Goal: Check status: Check status

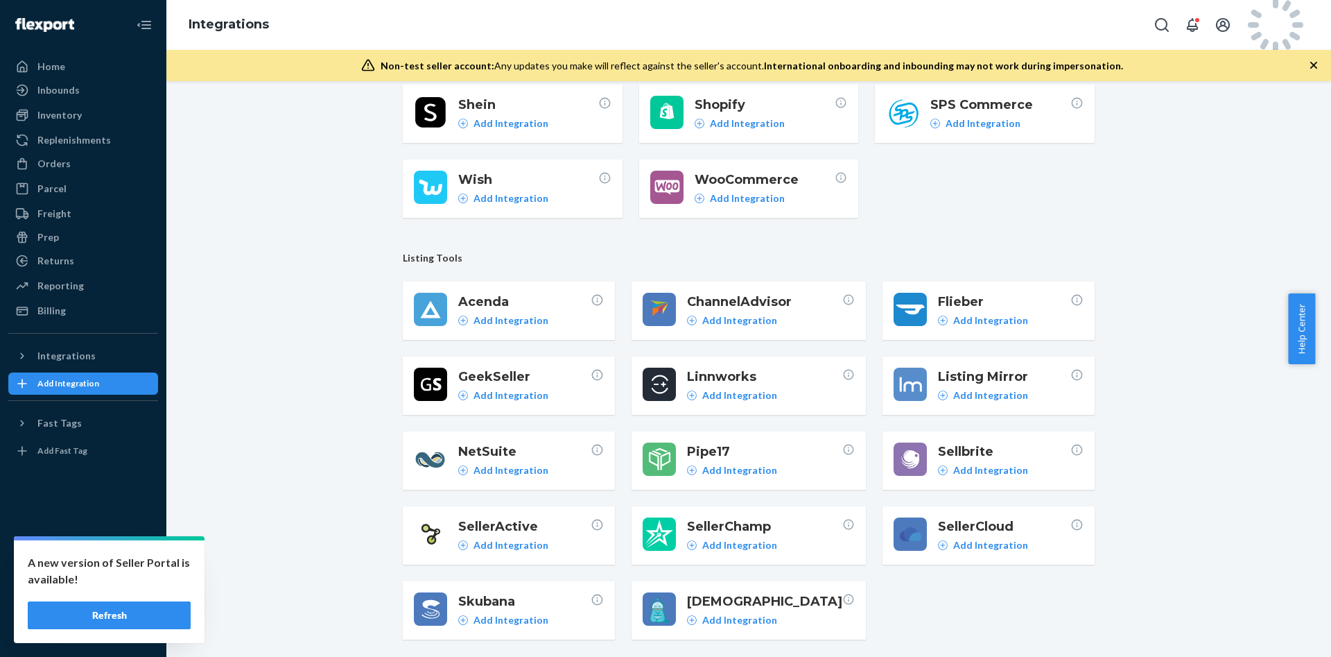
scroll to position [195, 0]
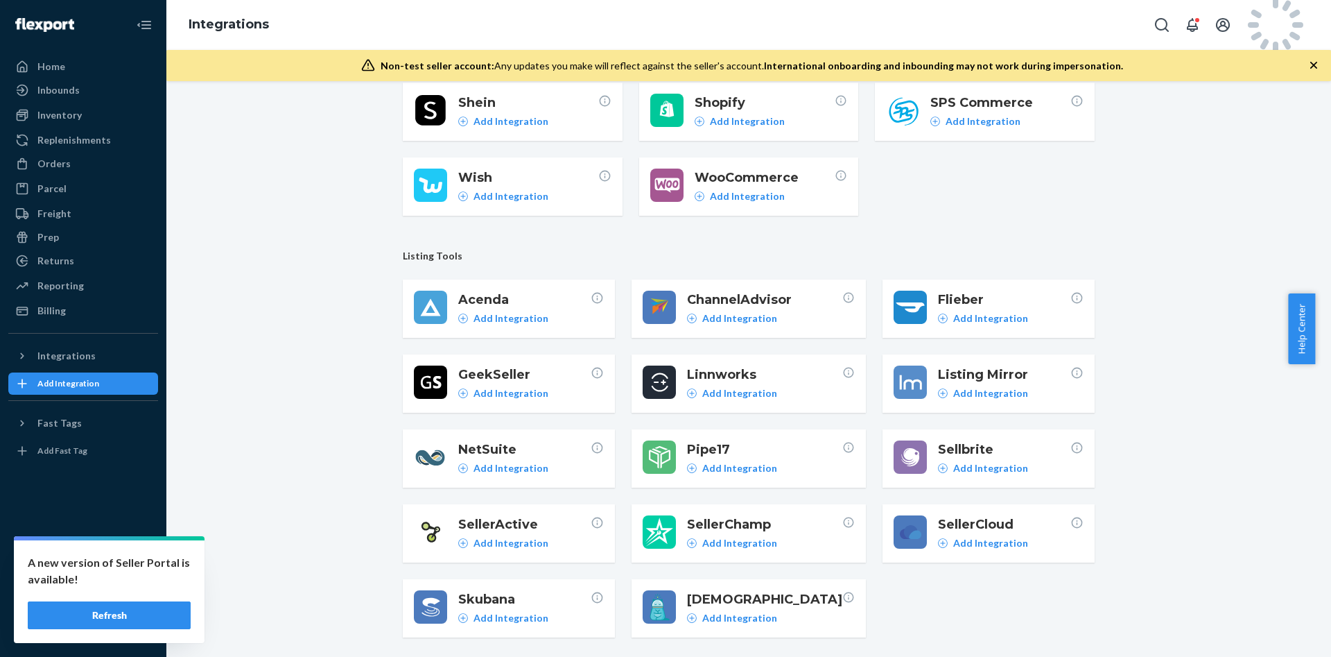
click at [1315, 71] on icon "button" at bounding box center [1314, 65] width 14 height 14
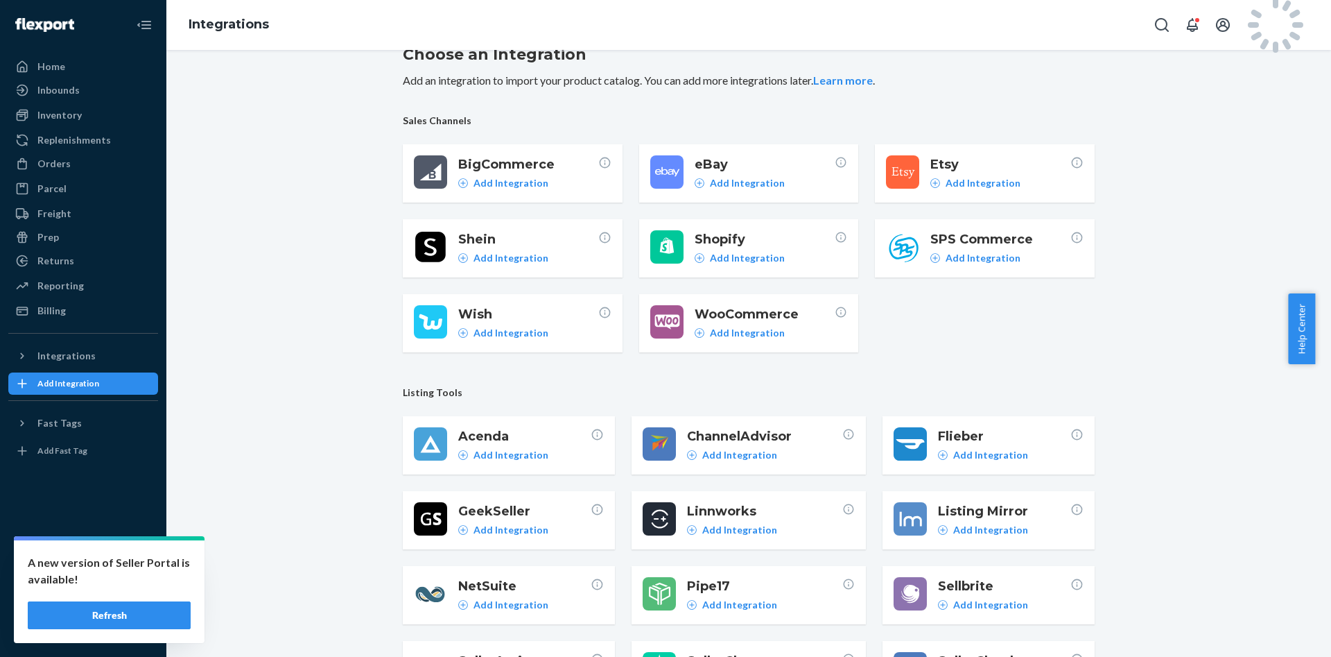
scroll to position [0, 0]
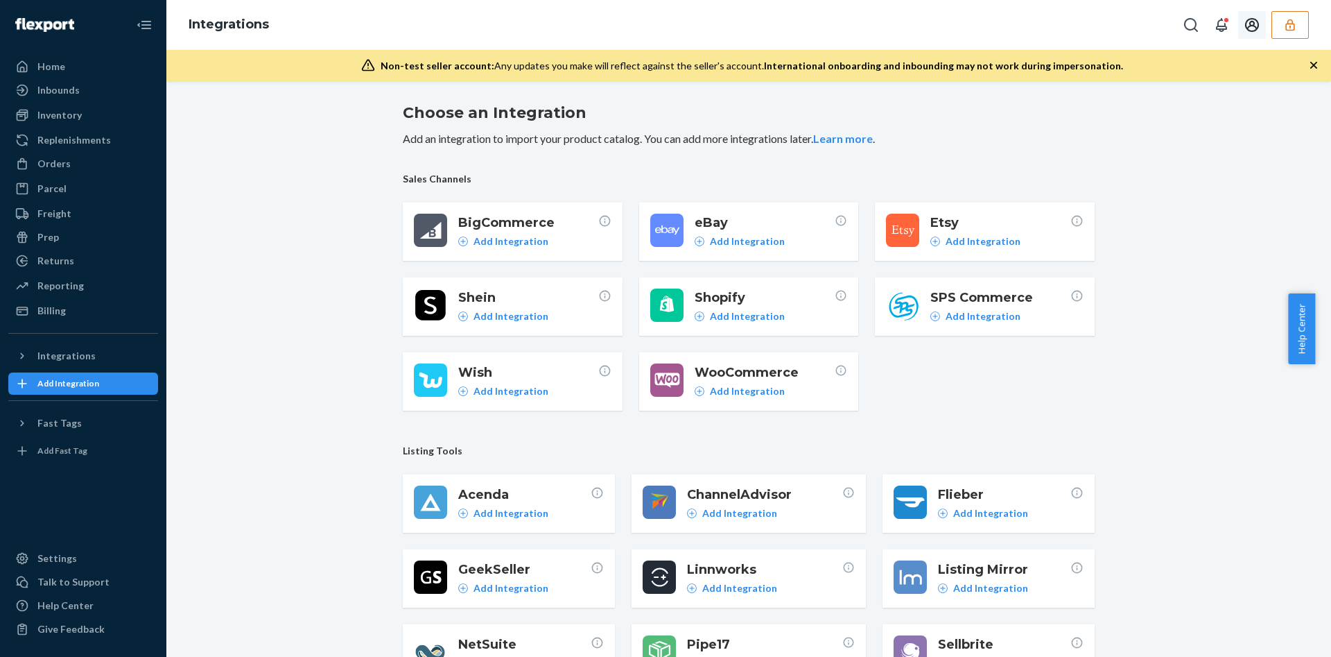
click at [1298, 30] on button "button" at bounding box center [1290, 25] width 37 height 28
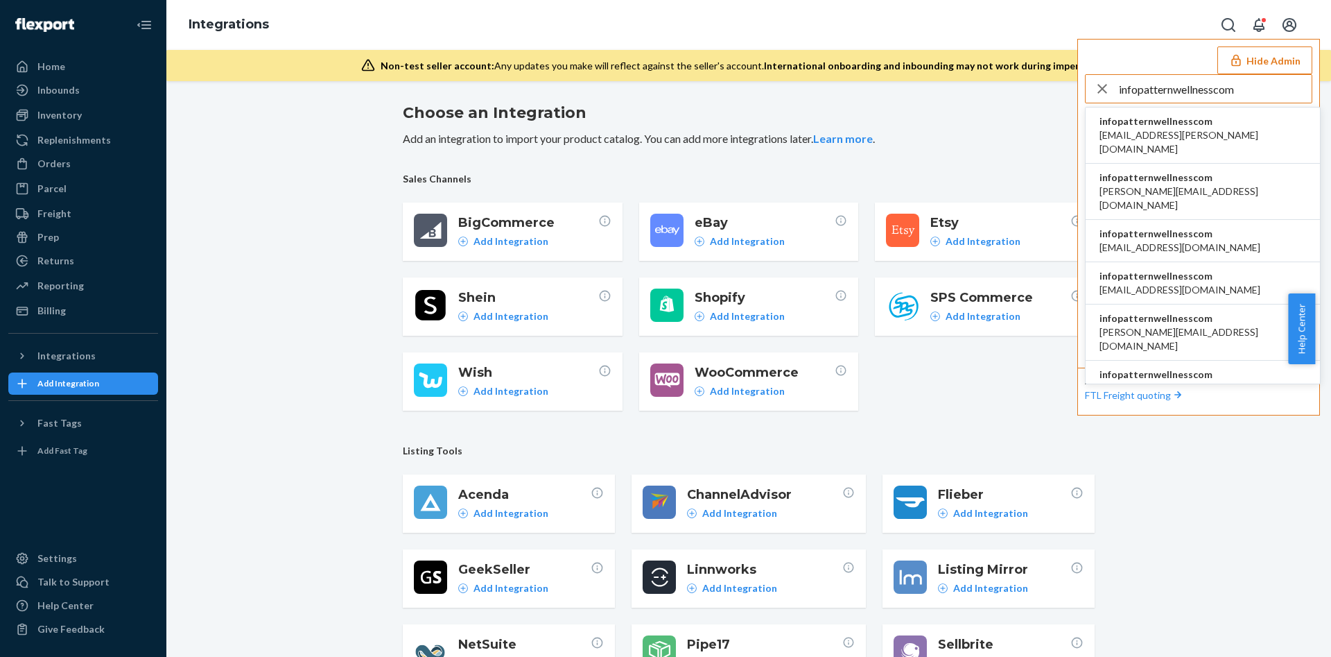
type input "infopatternwellnesscom"
click at [1152, 151] on ul "infopatternwellnesscom brieana.dees@patternwellness.com infopatternwellnesscom …" at bounding box center [1203, 245] width 236 height 277
click at [1163, 117] on span "infopatternwellnesscom" at bounding box center [1203, 121] width 207 height 14
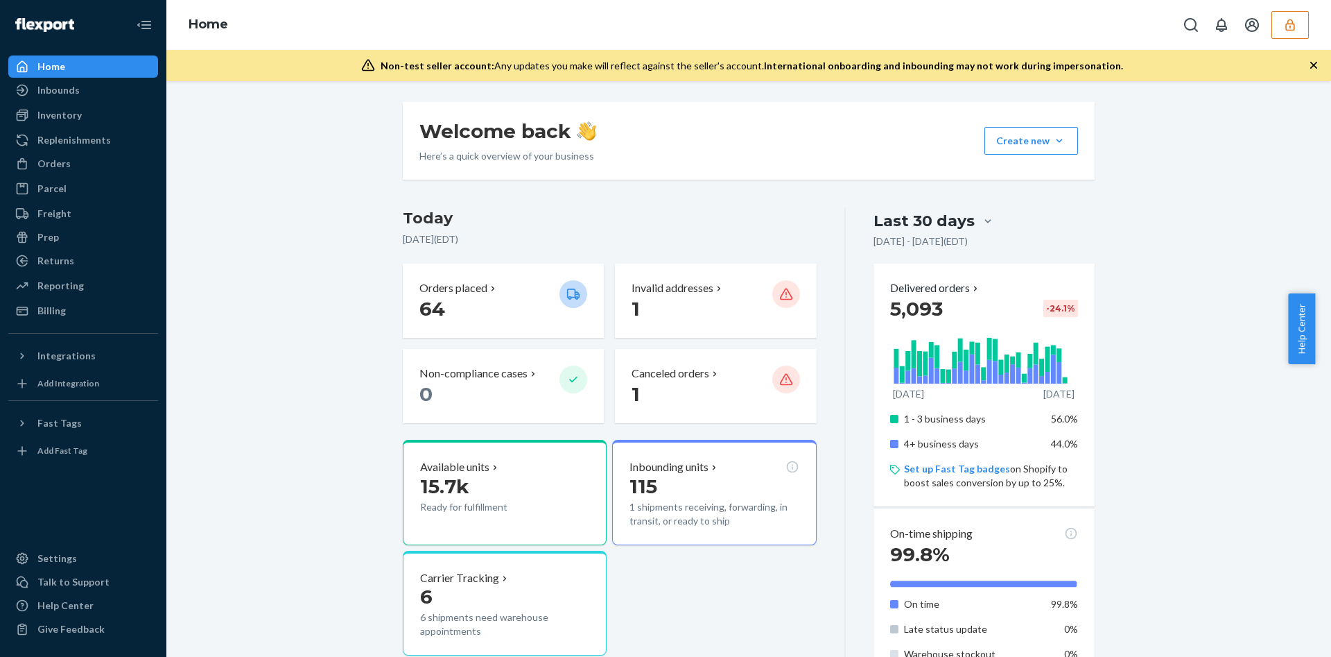
click at [58, 80] on div "Inbounds" at bounding box center [83, 89] width 147 height 19
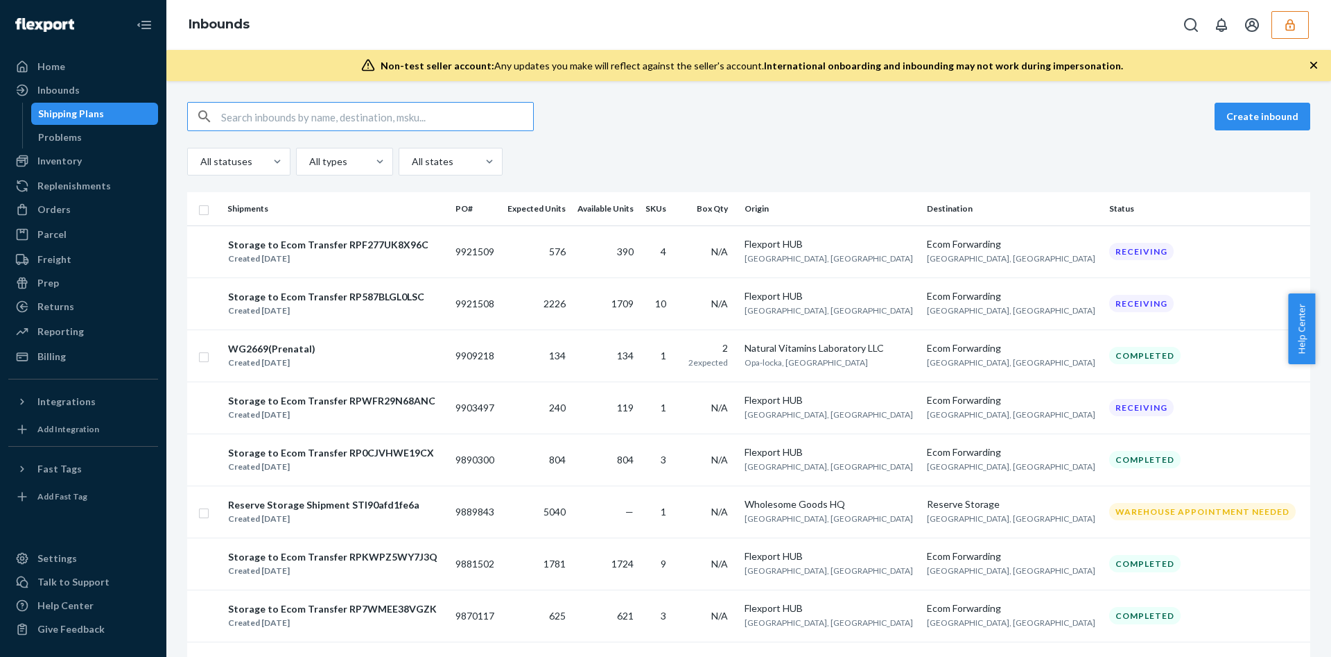
paste input "9738217"
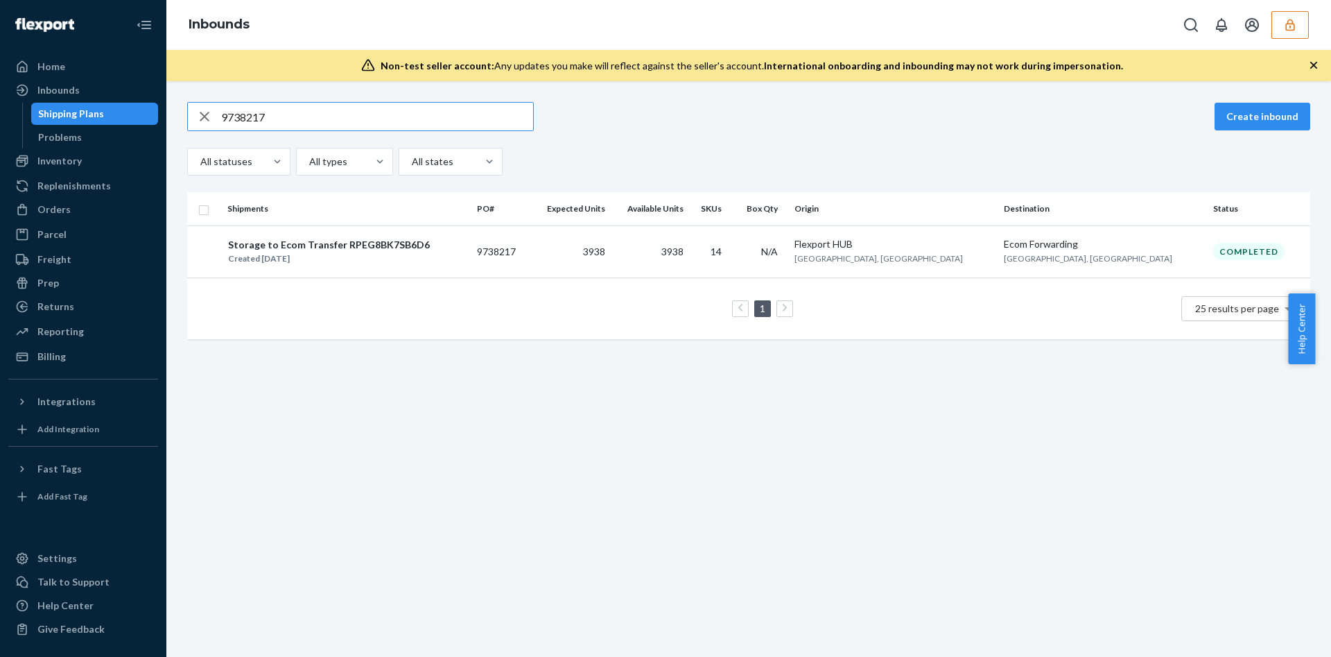
click at [403, 123] on input "9738217" at bounding box center [377, 117] width 312 height 28
paste input "9683"
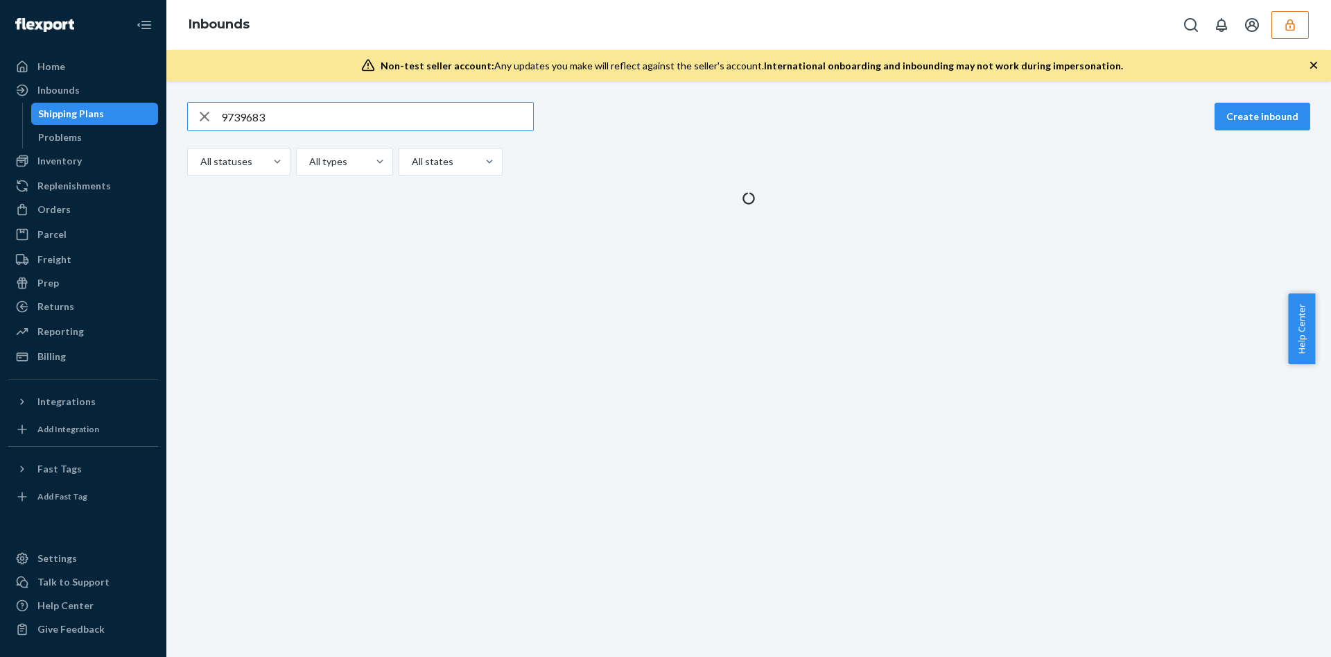
type input "9739683"
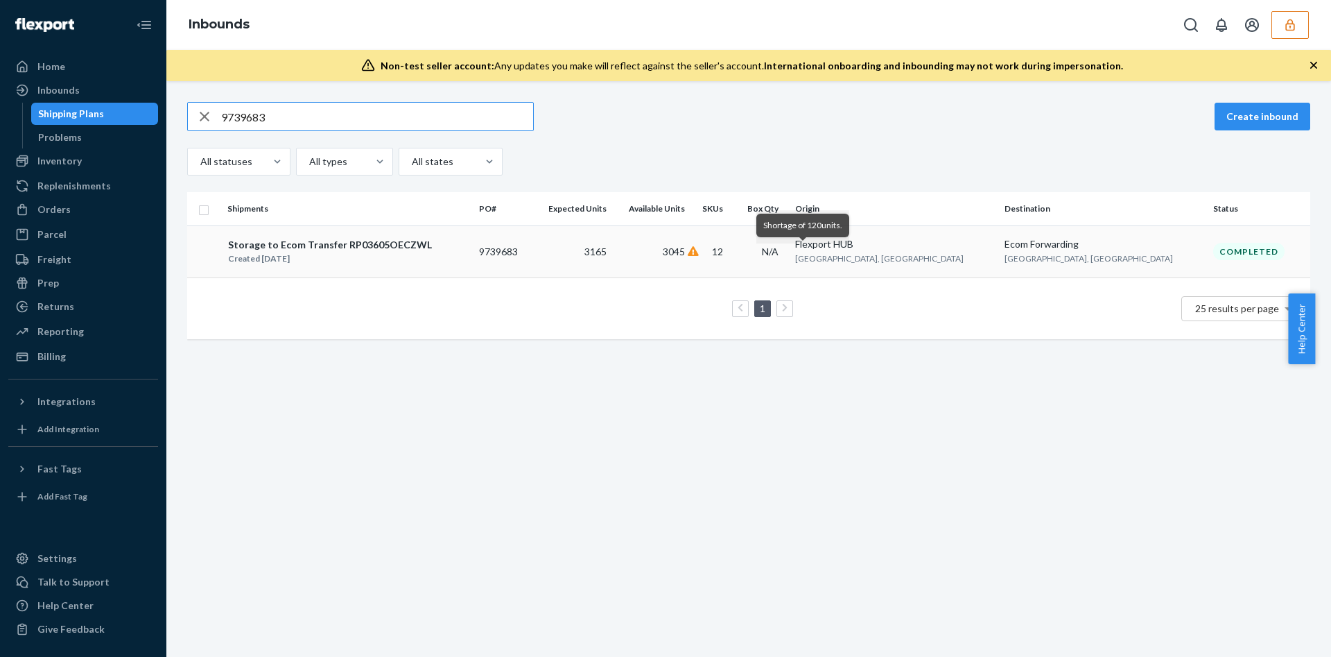
click at [699, 250] on icon at bounding box center [693, 251] width 11 height 10
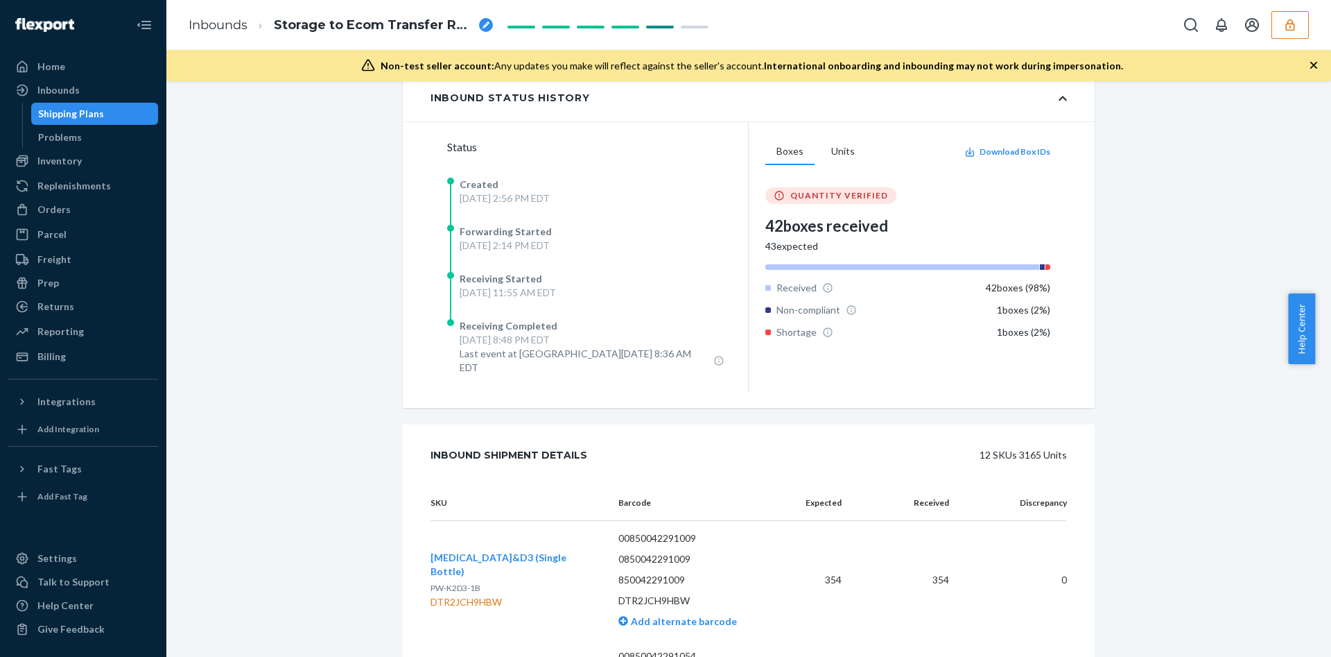
scroll to position [416, 0]
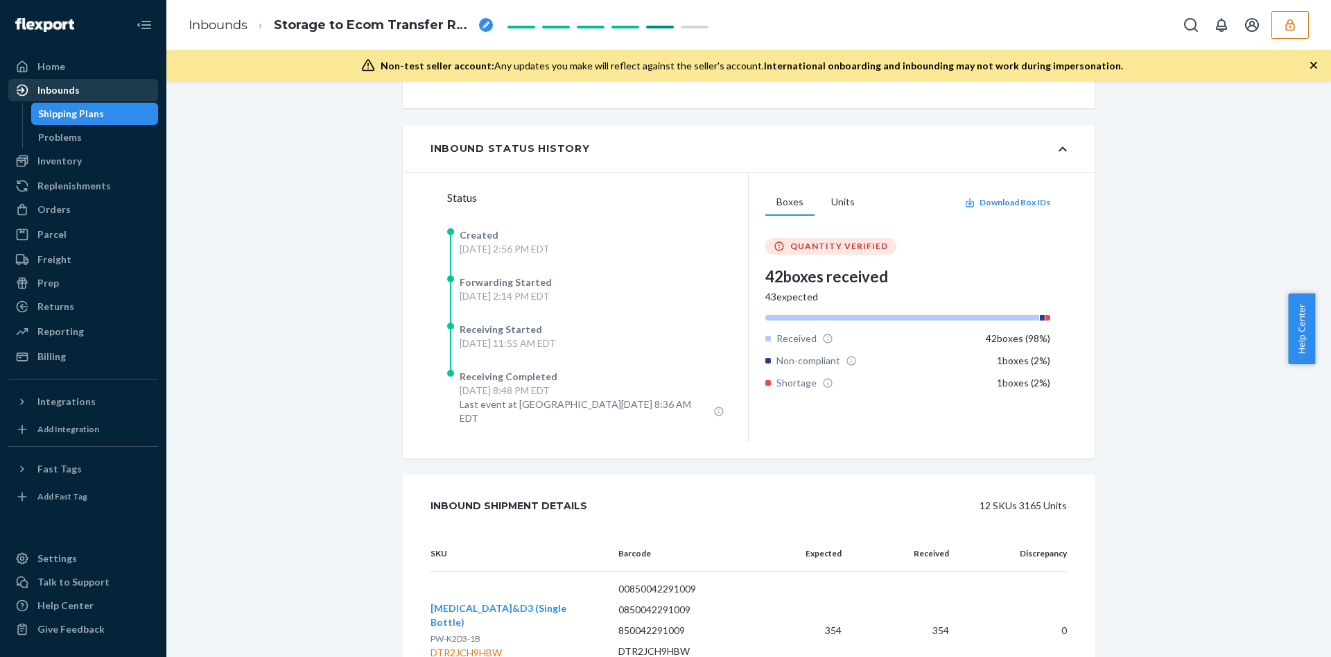
click at [95, 96] on div "Inbounds" at bounding box center [83, 89] width 147 height 19
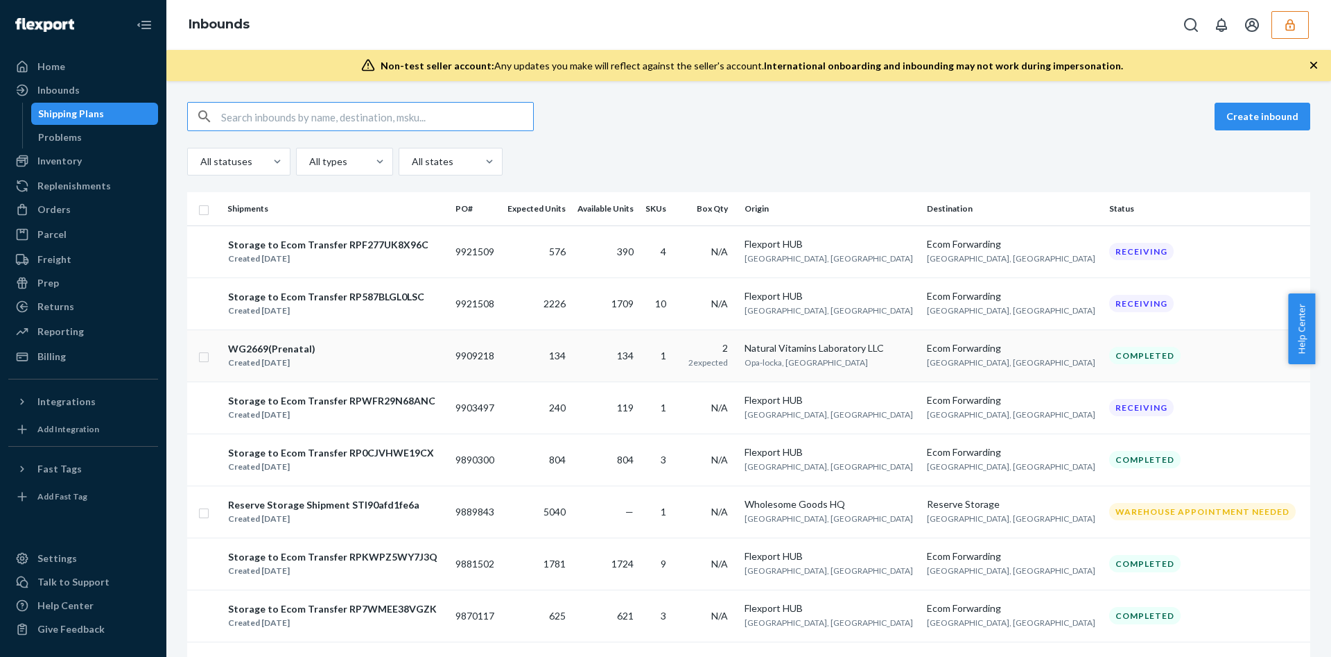
type input "9756549"
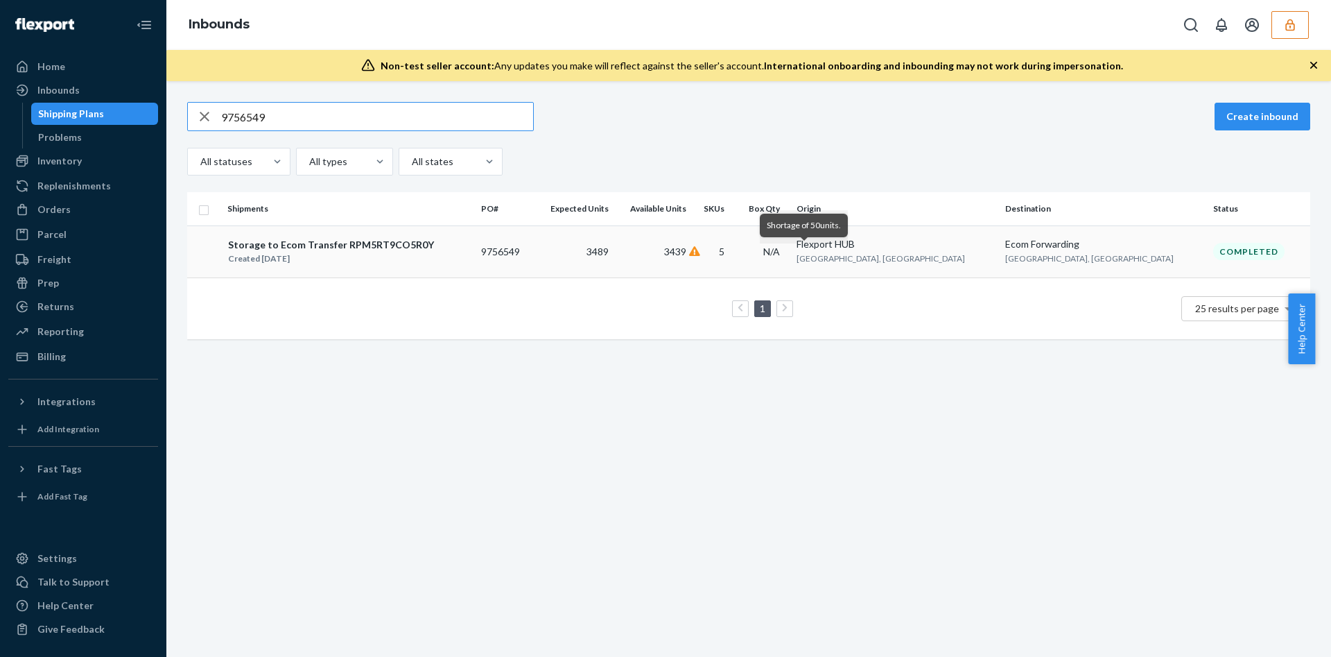
click at [700, 250] on icon at bounding box center [694, 251] width 11 height 10
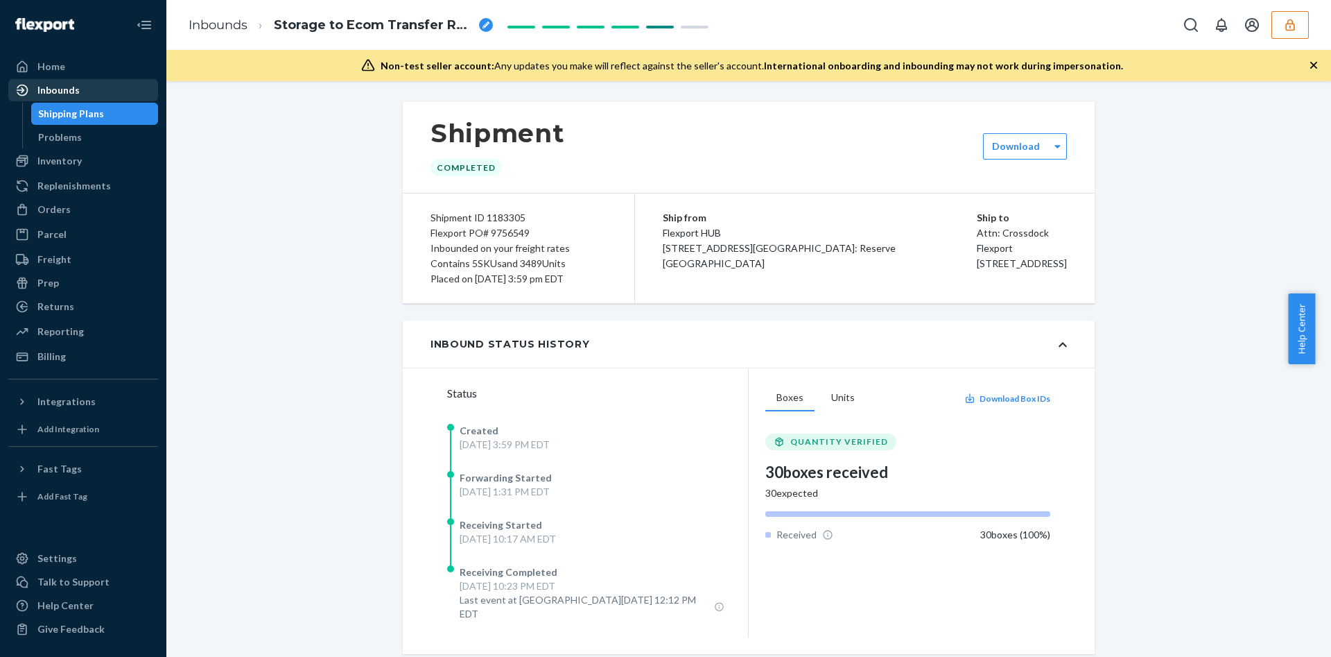
click at [103, 94] on div "Inbounds" at bounding box center [83, 89] width 147 height 19
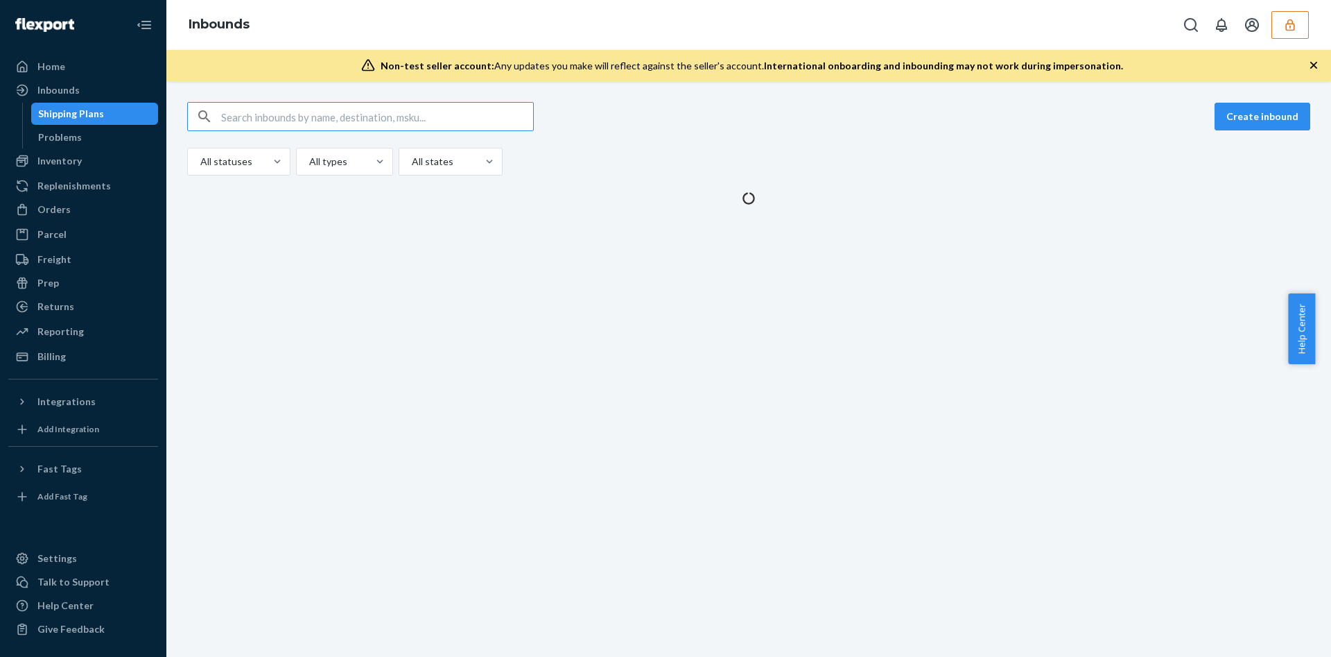
drag, startPoint x: 373, startPoint y: 123, endPoint x: 366, endPoint y: 130, distance: 9.8
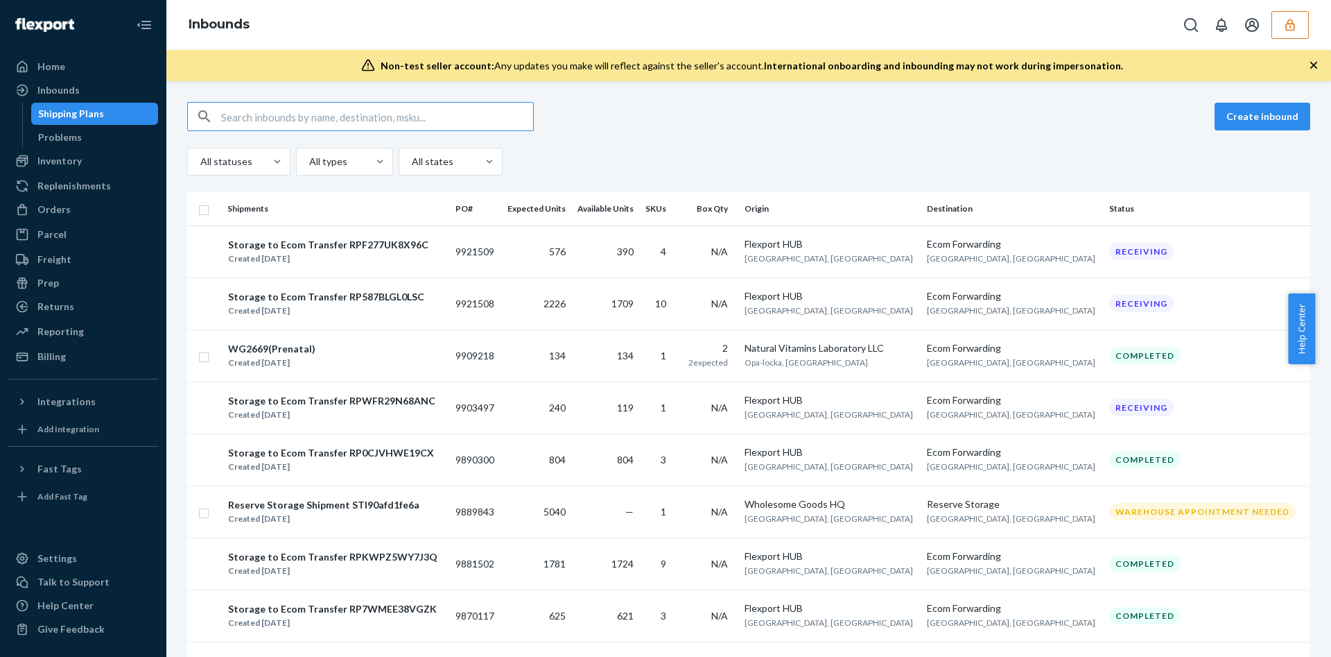
drag, startPoint x: 366, startPoint y: 130, endPoint x: 380, endPoint y: 112, distance: 22.7
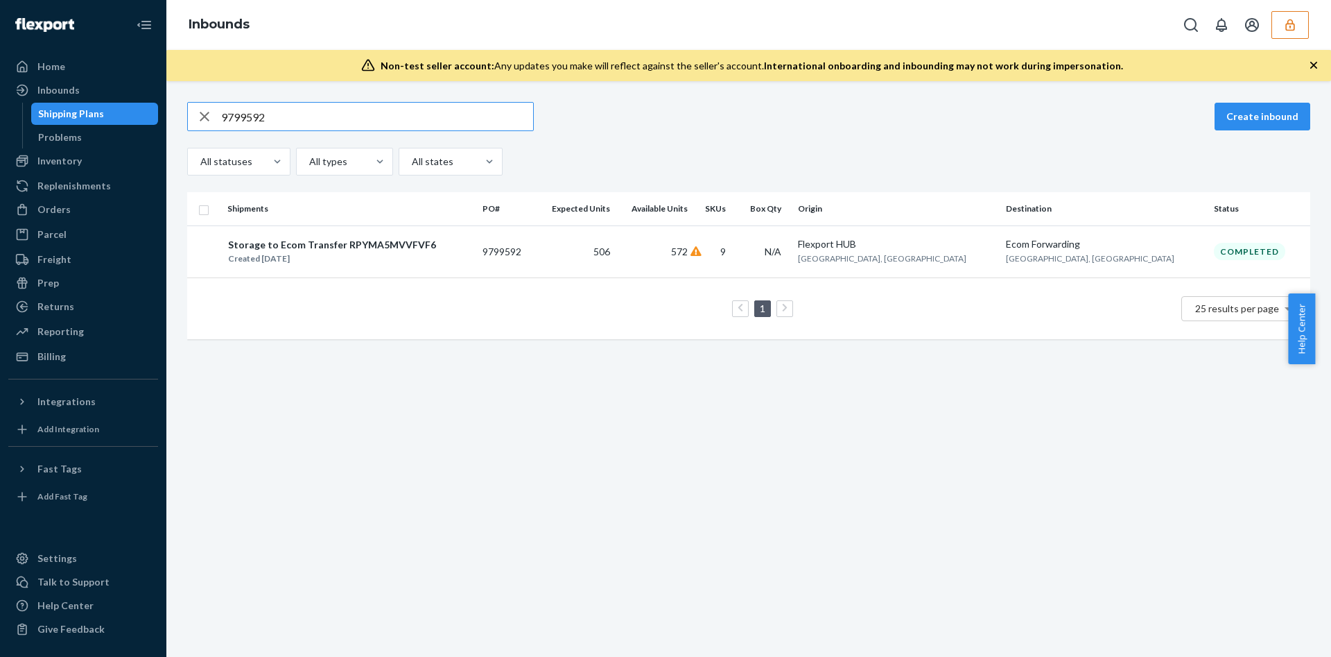
type input "9799592"
click at [307, 112] on input "9799592" at bounding box center [377, 117] width 312 height 28
drag, startPoint x: 307, startPoint y: 112, endPoint x: 309, endPoint y: 128, distance: 16.1
click at [309, 128] on input "9799592" at bounding box center [377, 117] width 312 height 28
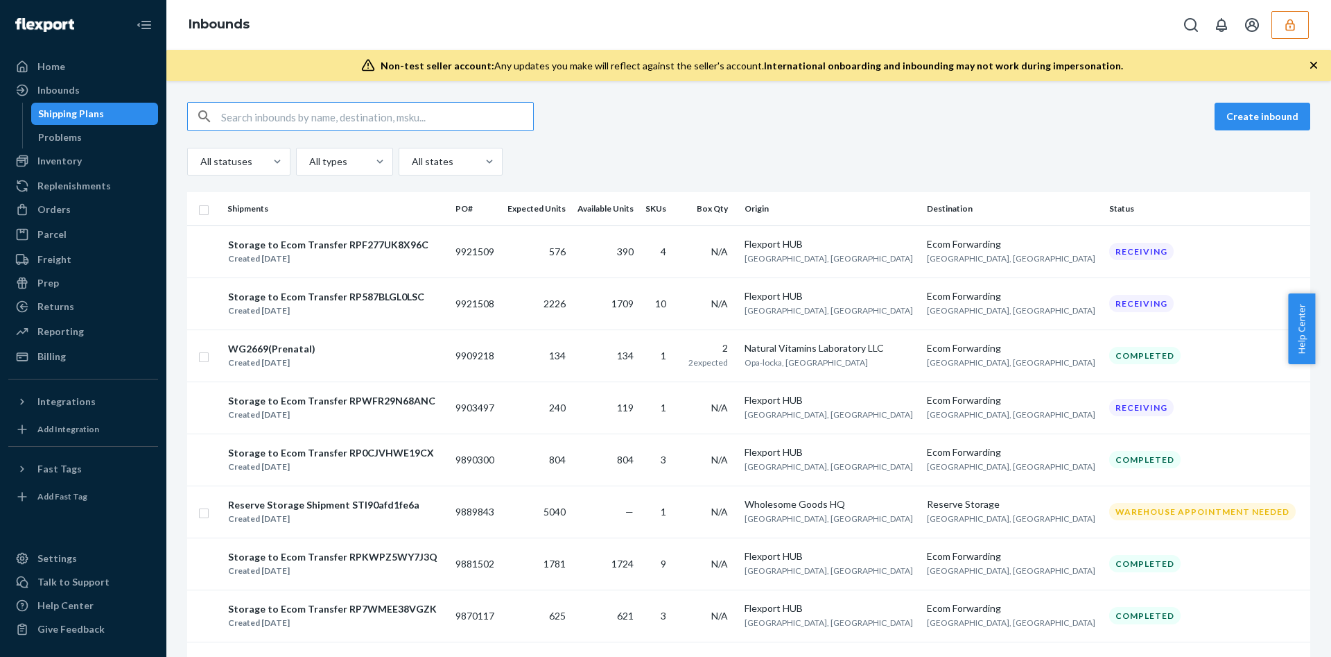
paste input "9825506"
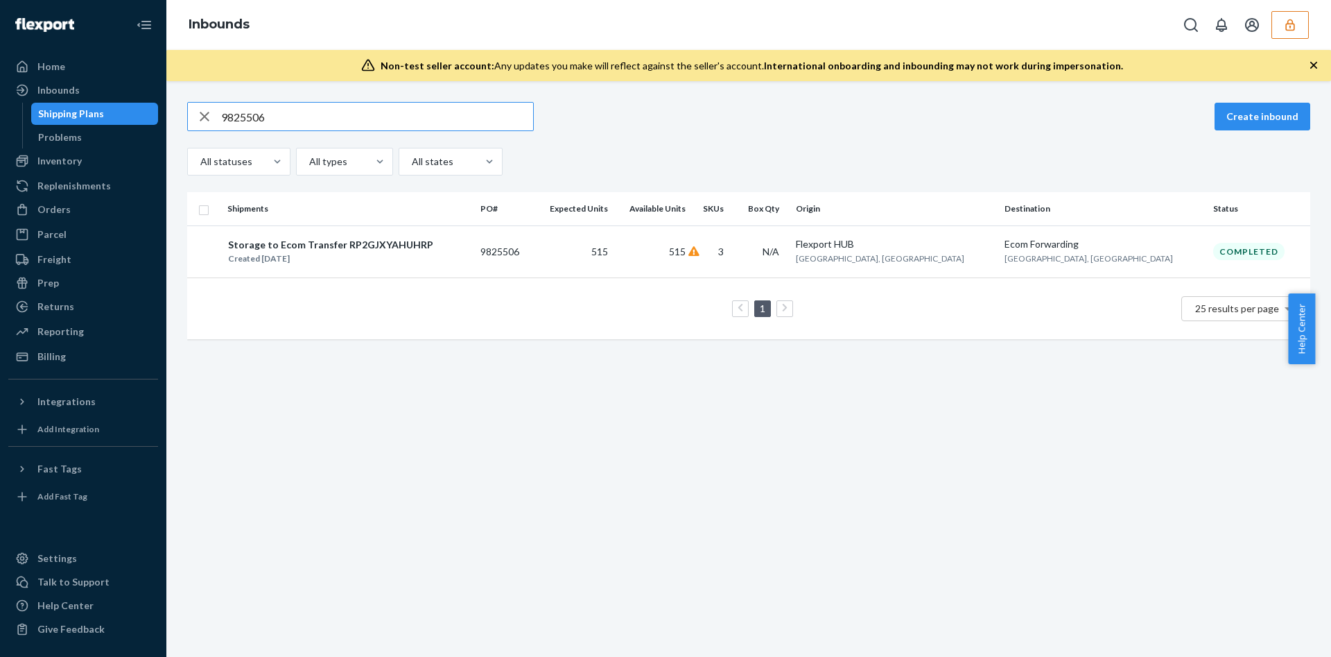
click at [370, 119] on input "9825506" at bounding box center [377, 117] width 312 height 28
drag, startPoint x: 368, startPoint y: 120, endPoint x: 351, endPoint y: 115, distance: 17.3
click at [351, 115] on input "9825506" at bounding box center [377, 117] width 312 height 28
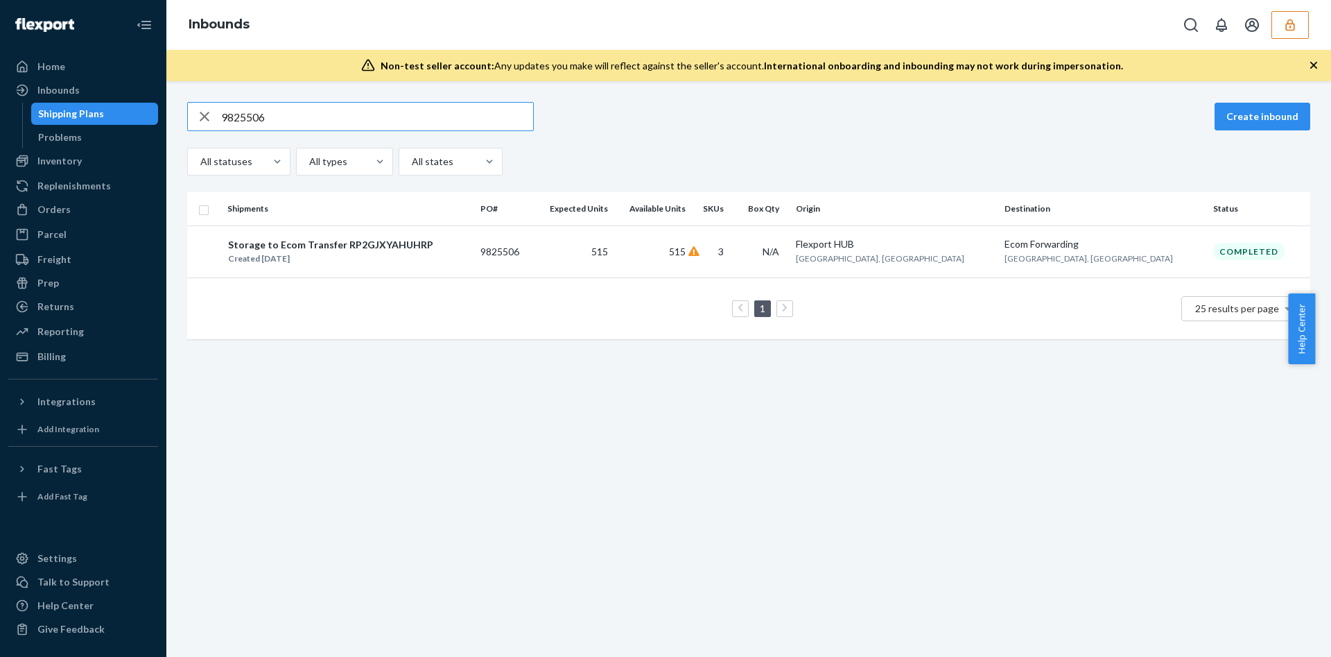
click at [351, 115] on input "9825506" at bounding box center [377, 117] width 312 height 28
paste input "1"
type input "9825501"
click at [693, 263] on td "3833" at bounding box center [653, 251] width 78 height 52
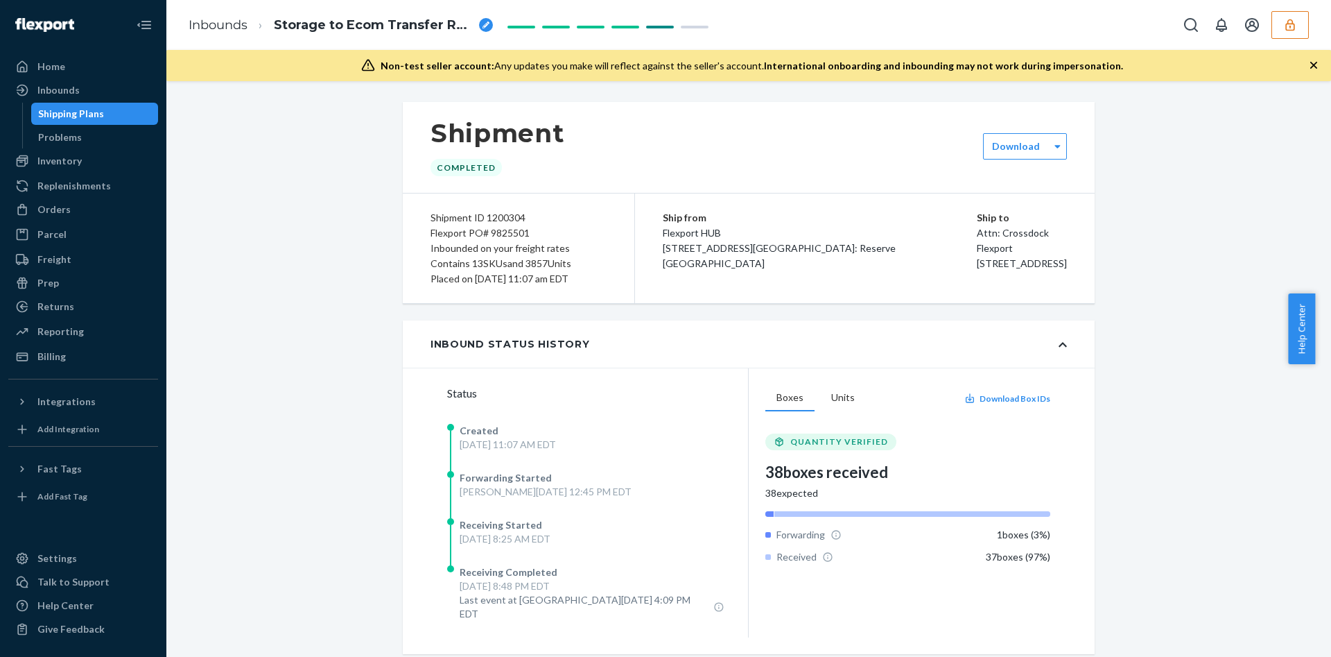
click at [248, 99] on div "Shipment Completed Download Shipment ID 1200304 Flexport PO# 9825501 Inbounded …" at bounding box center [748, 369] width 1165 height 576
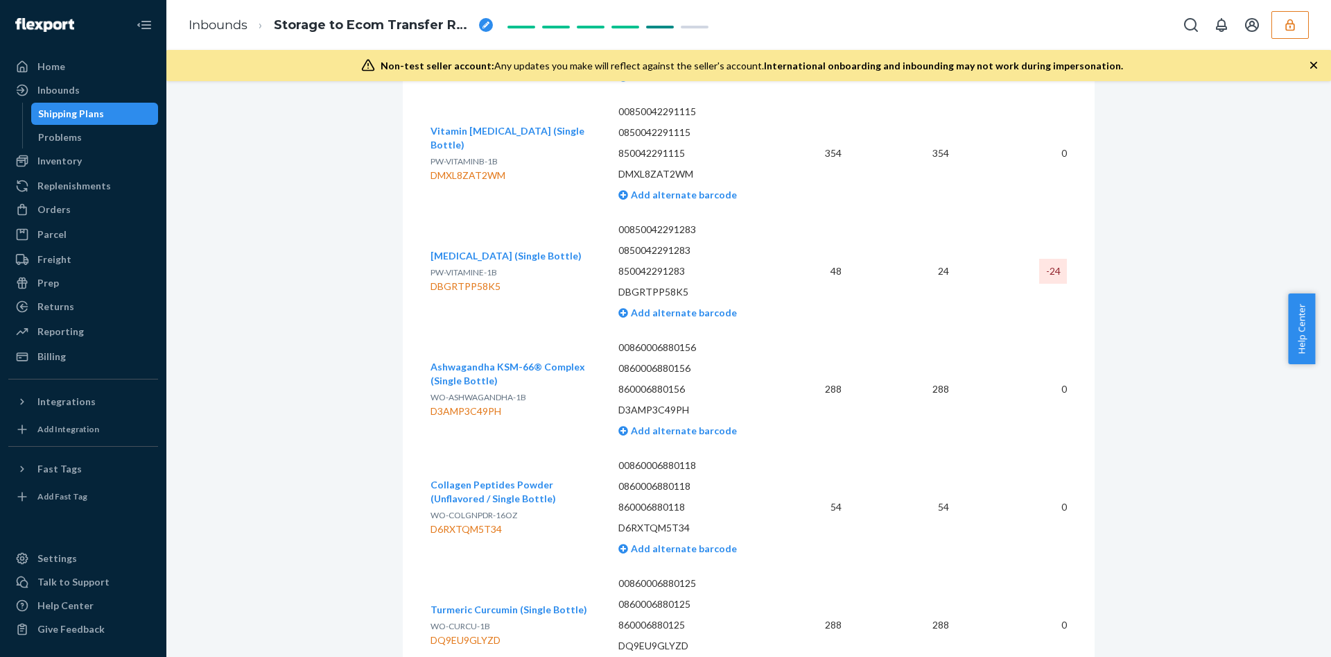
scroll to position [1248, 0]
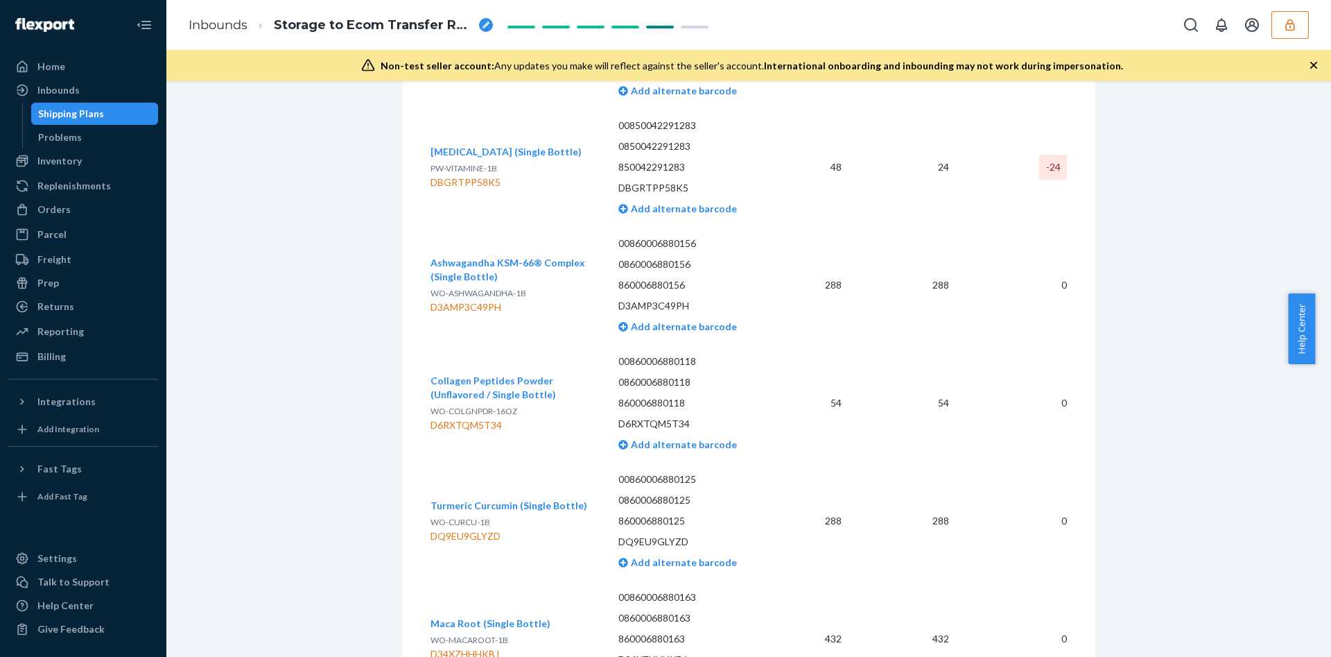
click at [322, 267] on div "Shipment Completed Download Shipment ID 1200304 Flexport PO# 9825501 Inbounded …" at bounding box center [749, 7] width 1144 height 2307
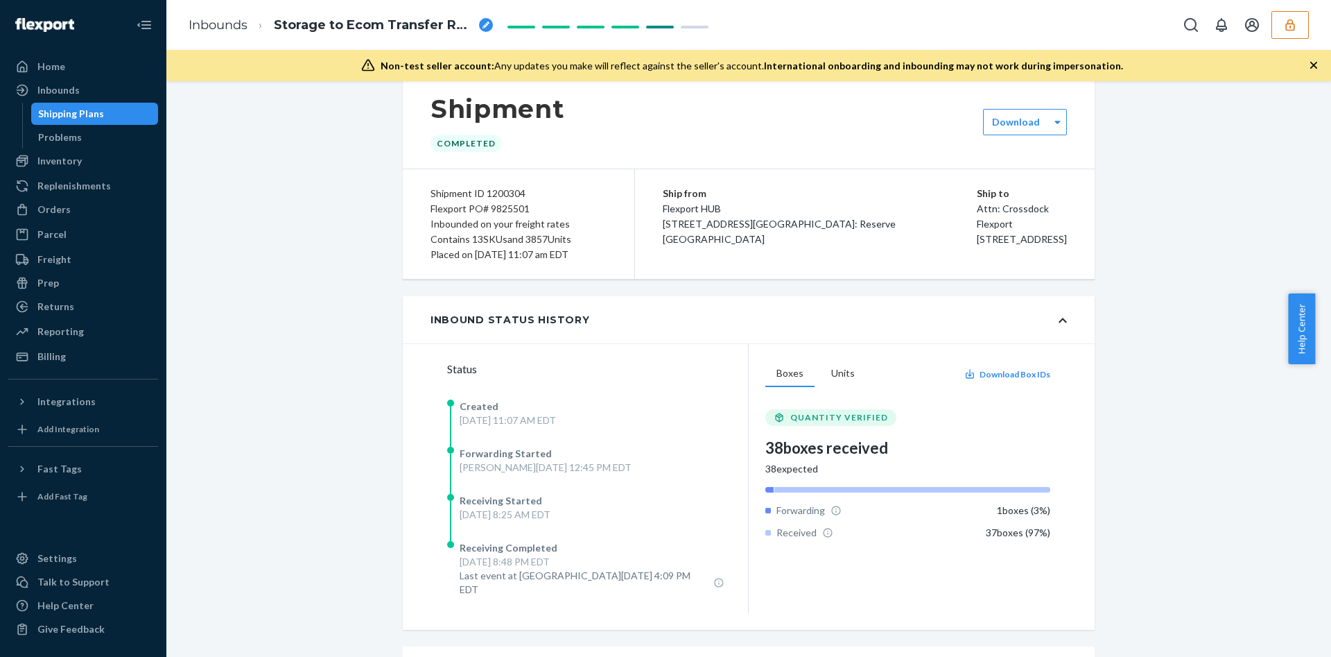
scroll to position [0, 0]
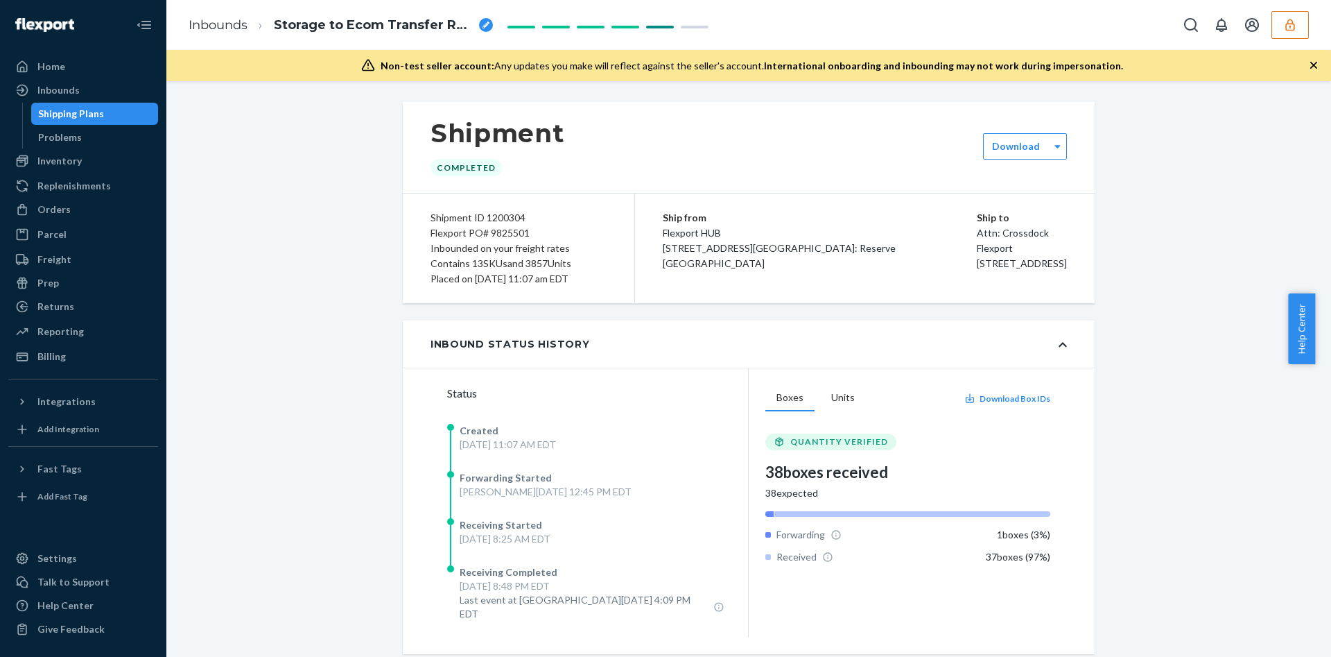
click at [1282, 15] on button "button" at bounding box center [1290, 25] width 37 height 28
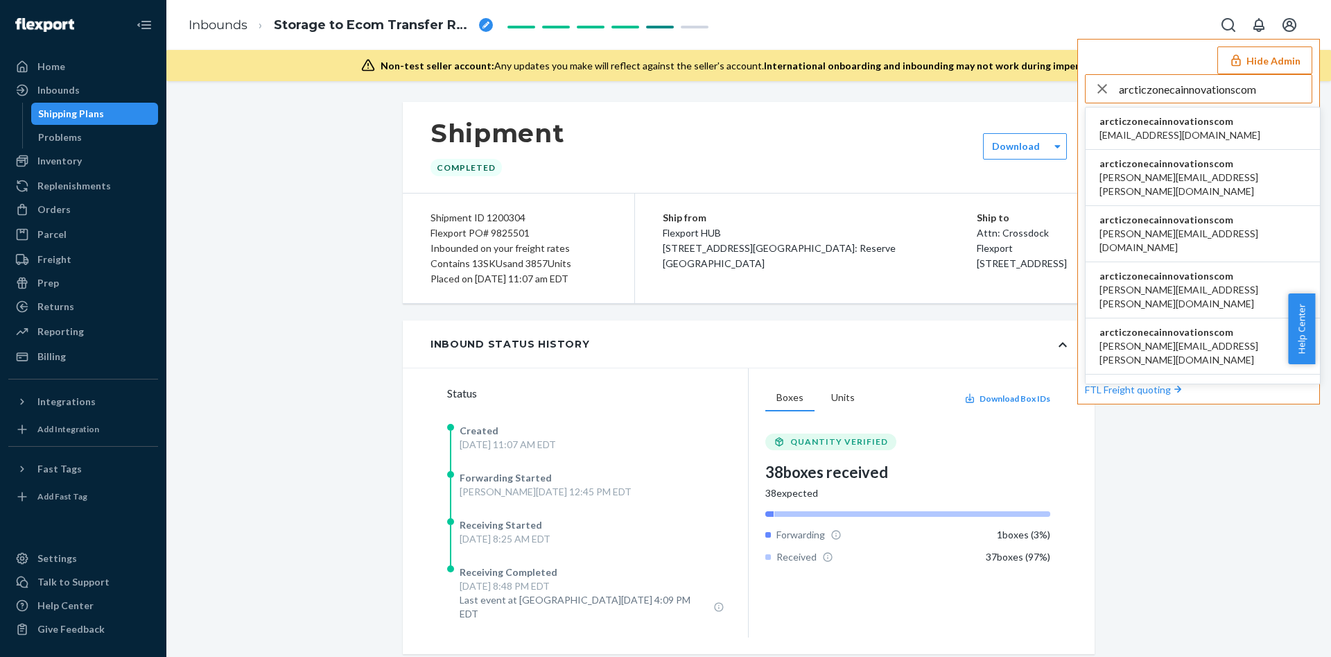
type input "arcticzonecainnovationscom"
click at [1152, 126] on span "arcticzonecainnovationscom" at bounding box center [1180, 121] width 161 height 14
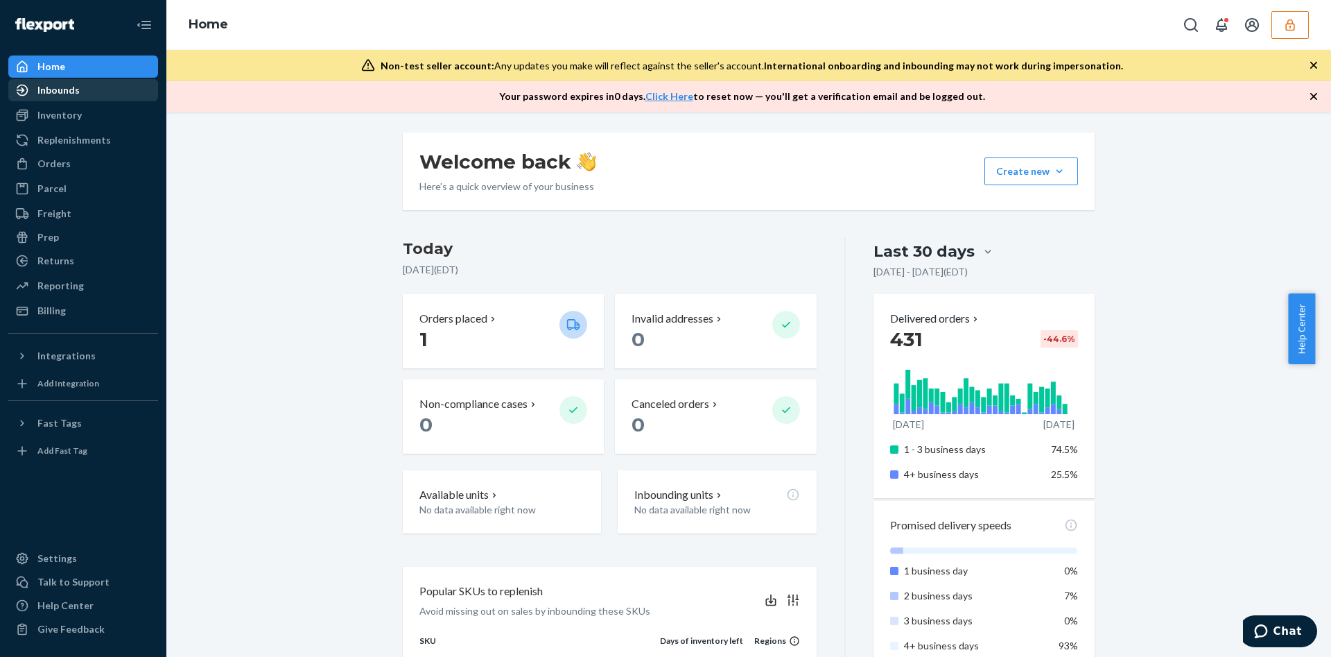
click at [144, 85] on div "Inbounds" at bounding box center [83, 89] width 147 height 19
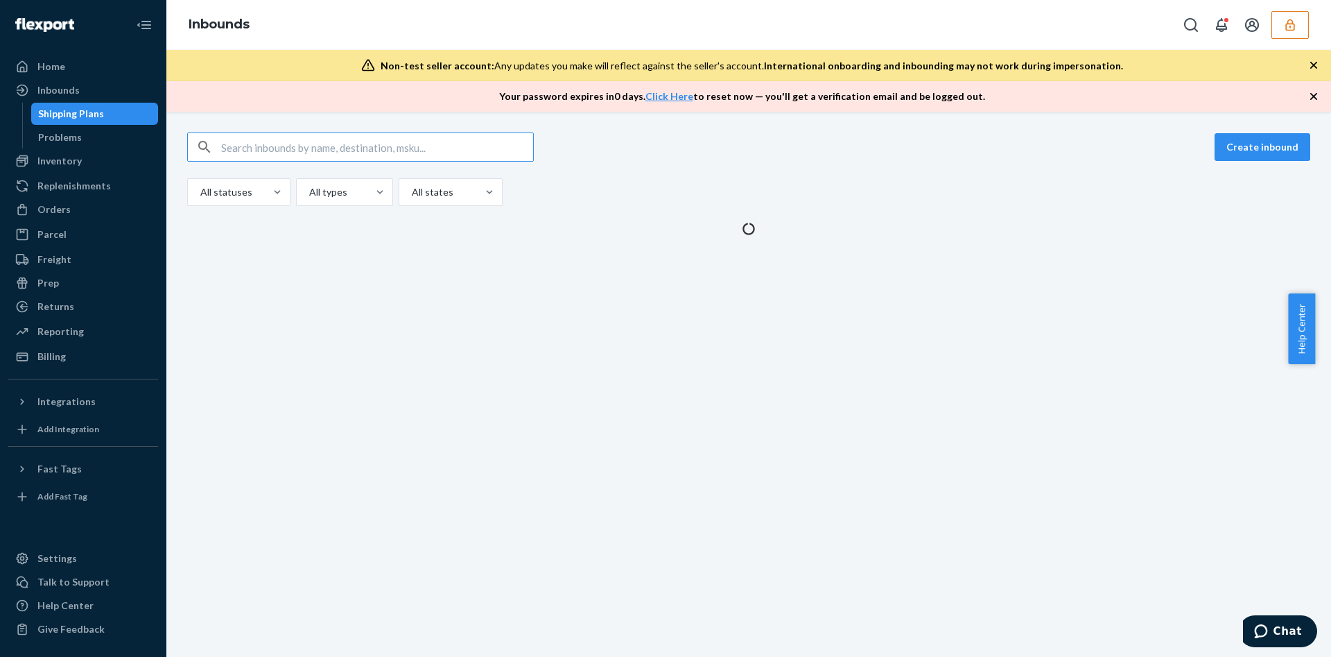
type input "9730160"
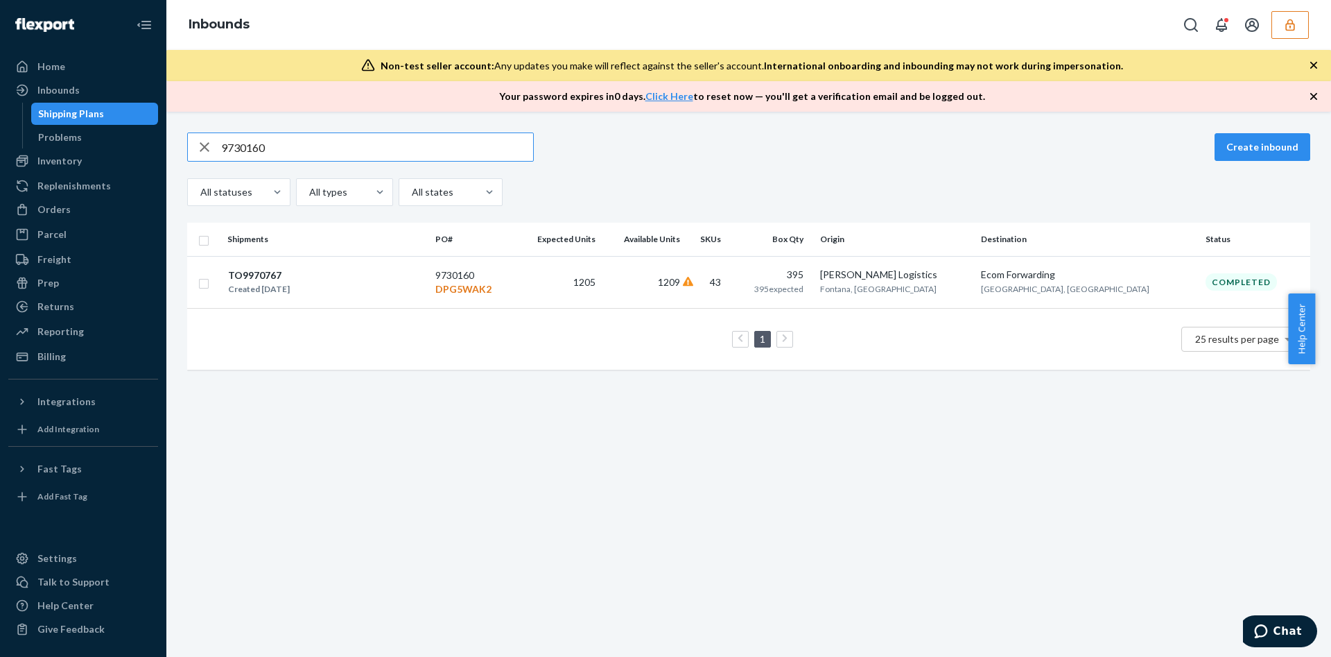
type input "9730160"
click at [694, 277] on icon at bounding box center [688, 282] width 11 height 10
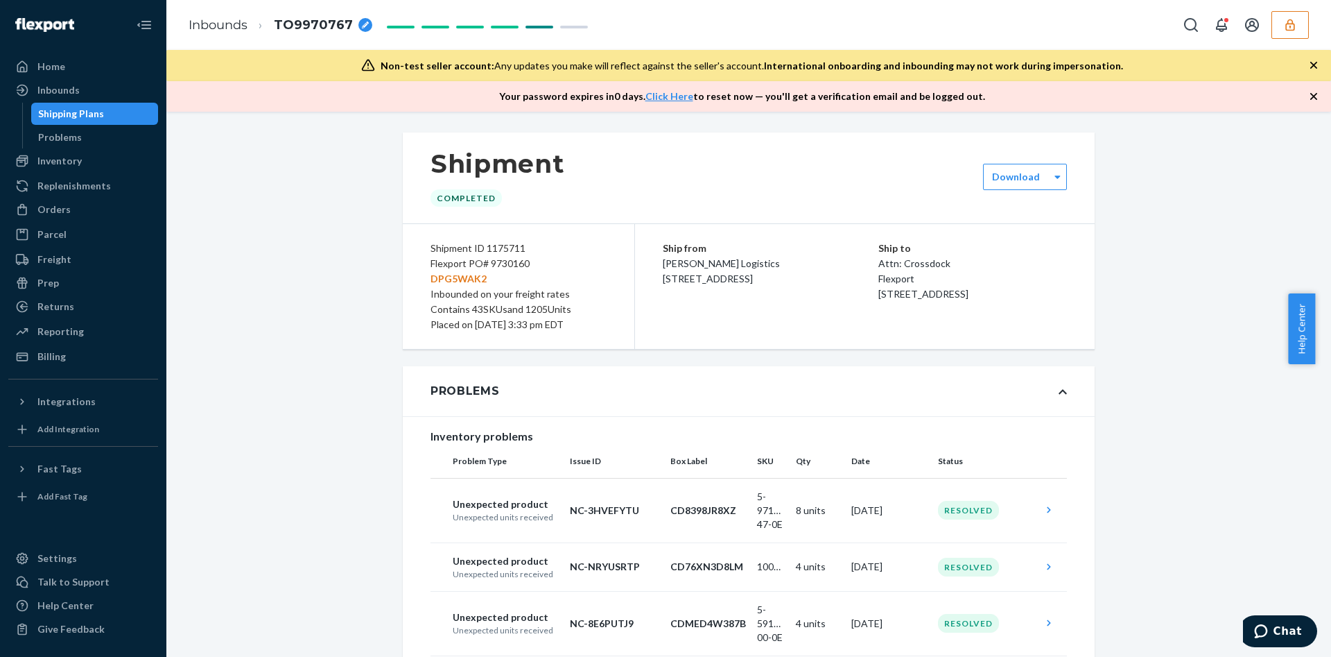
click at [502, 261] on div "Flexport PO# 9730160 DPG5WAK2" at bounding box center [519, 271] width 176 height 31
copy div "9730160"
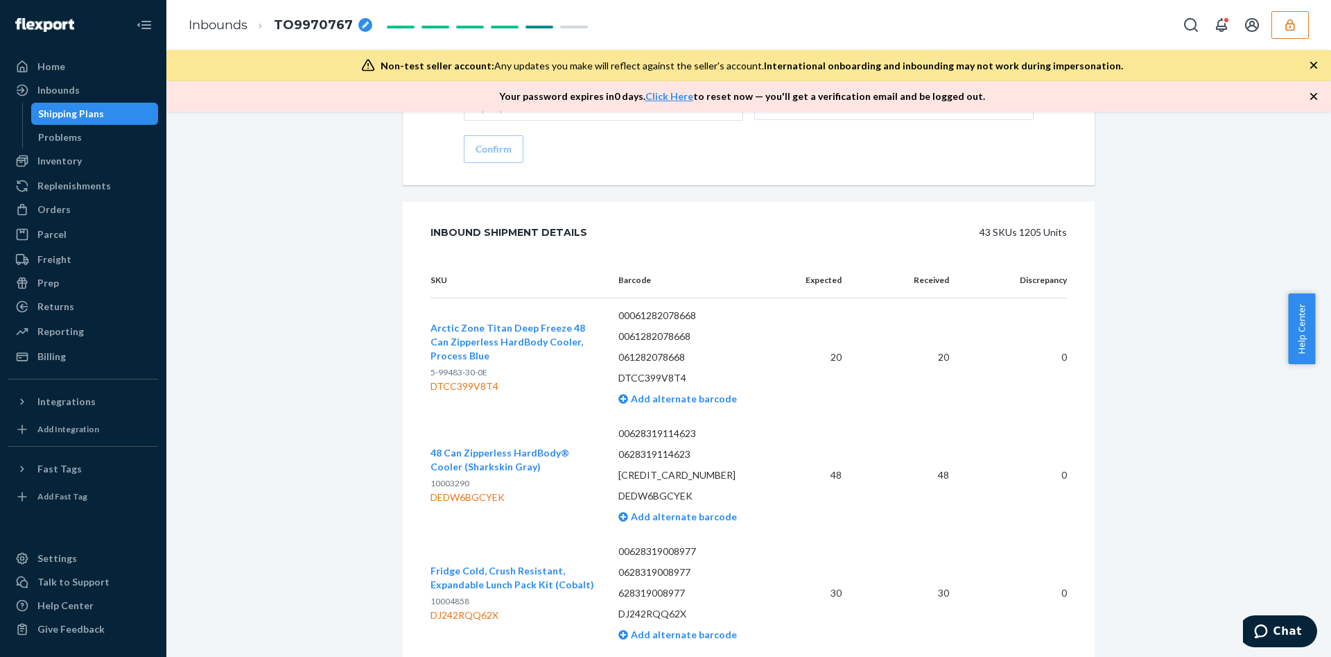
scroll to position [3017, 0]
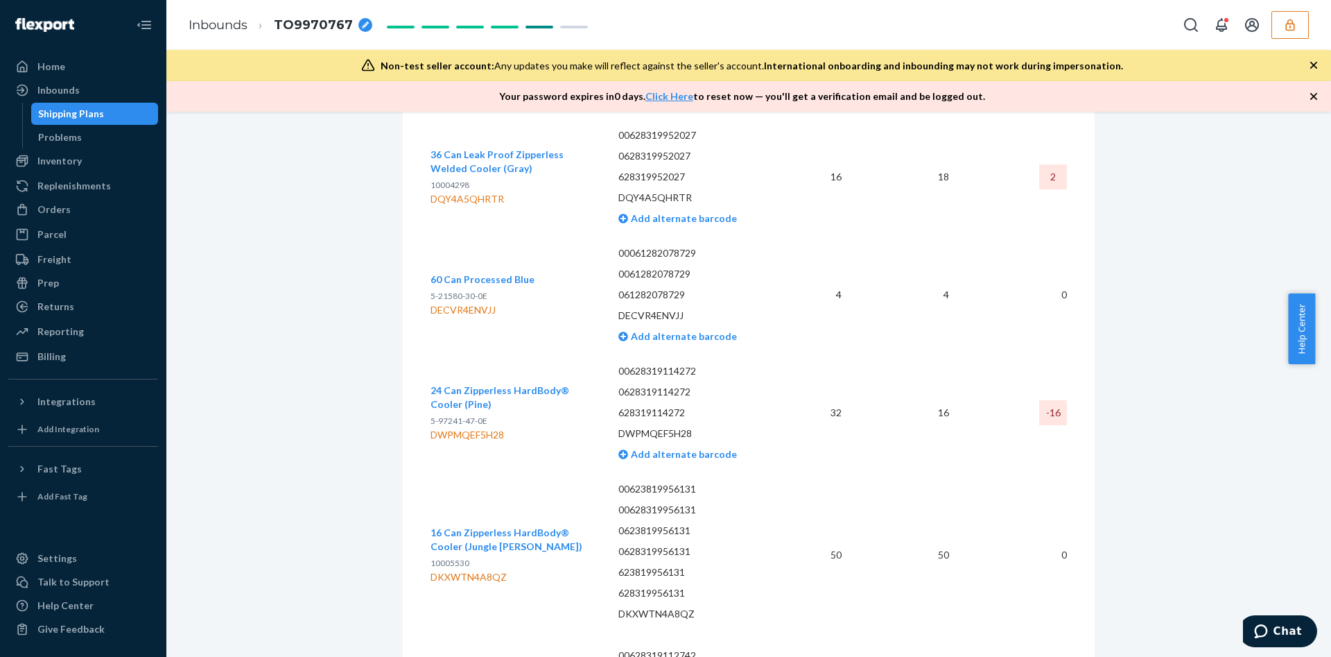
scroll to position [4161, 0]
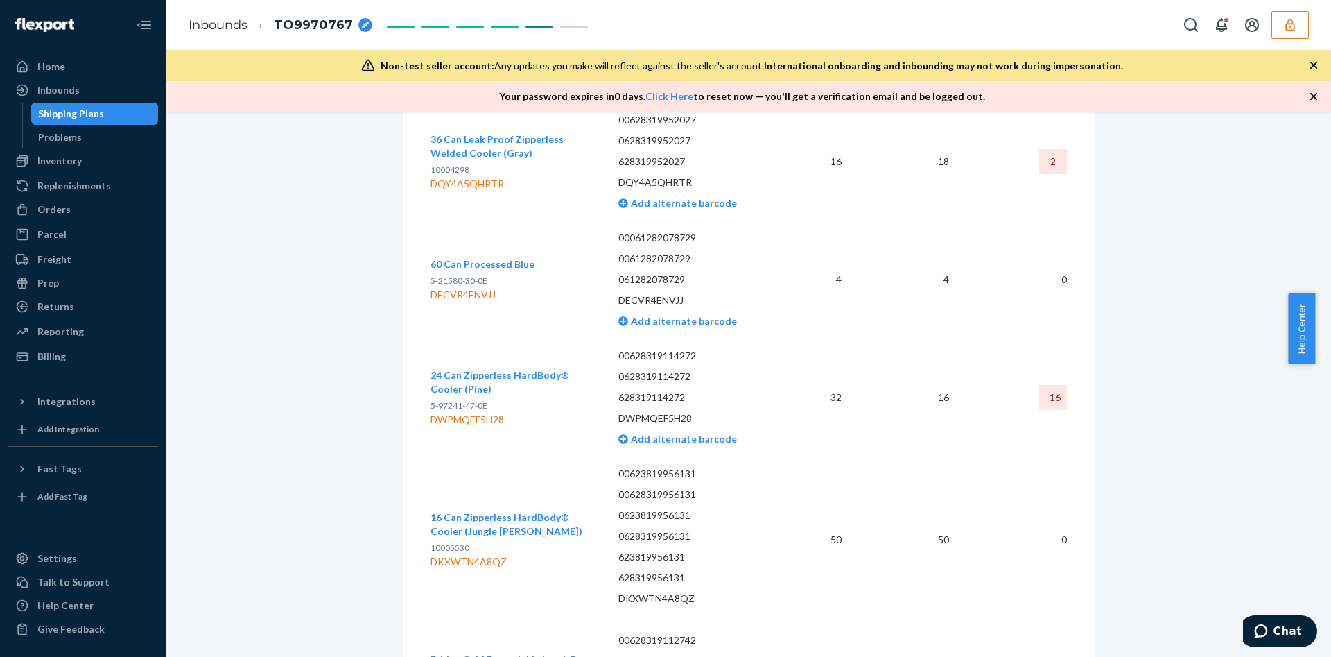
click at [491, 413] on div "DWPMQEF5H28" at bounding box center [514, 420] width 166 height 14
click at [492, 413] on div "DWPMQEF5H28" at bounding box center [514, 420] width 166 height 14
copy div "DWPMQEF5H28"
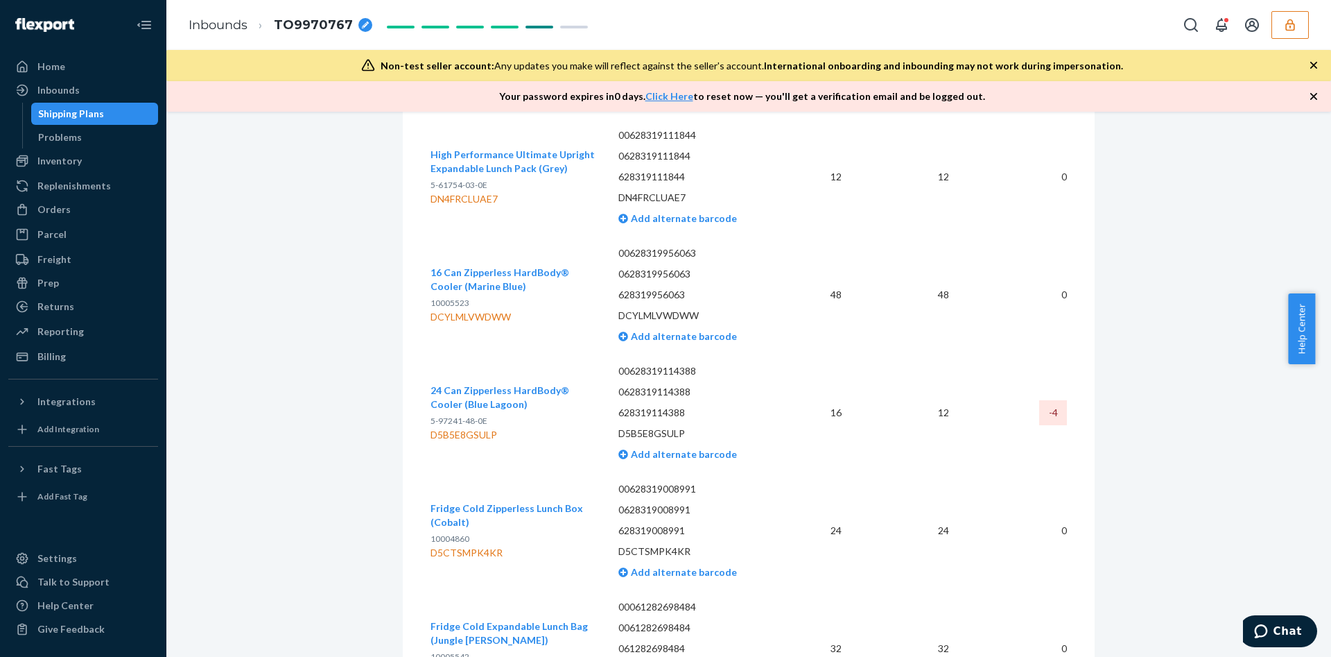
scroll to position [6052, 0]
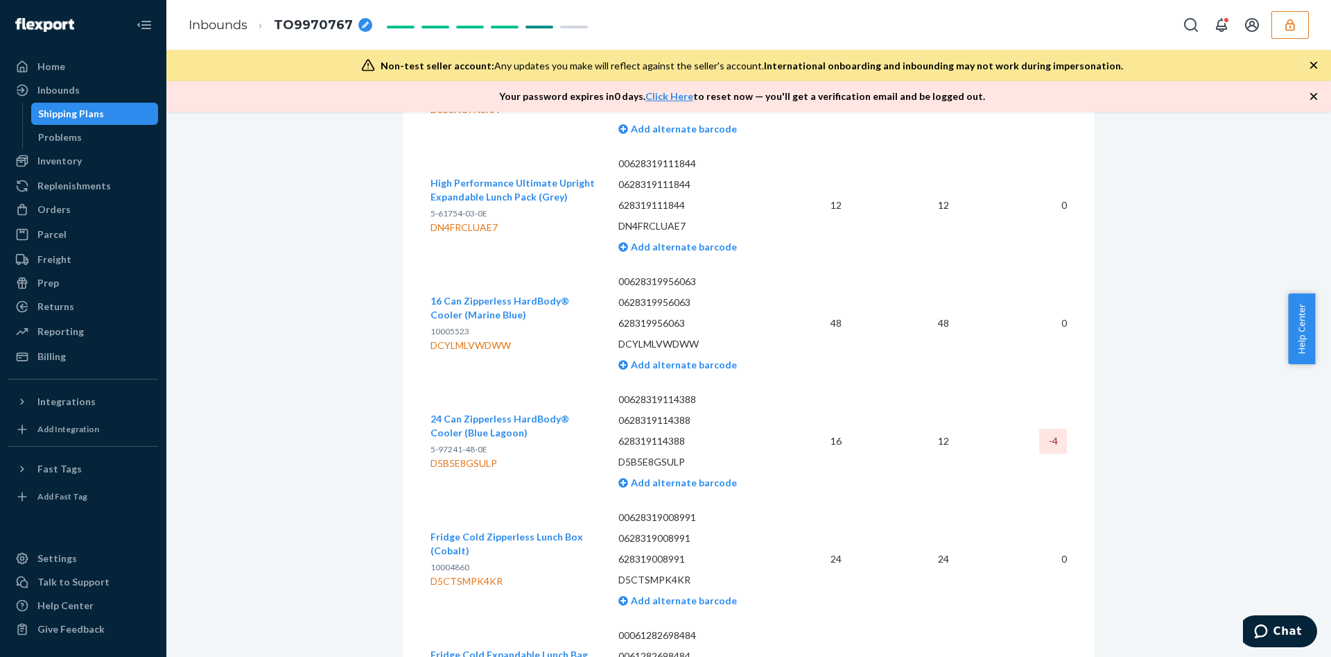
click at [477, 456] on div "D5B5E8GSULP" at bounding box center [514, 463] width 166 height 14
click at [481, 456] on div "D5B5E8GSULP" at bounding box center [514, 463] width 166 height 14
copy div "D5B5E8GSULP"
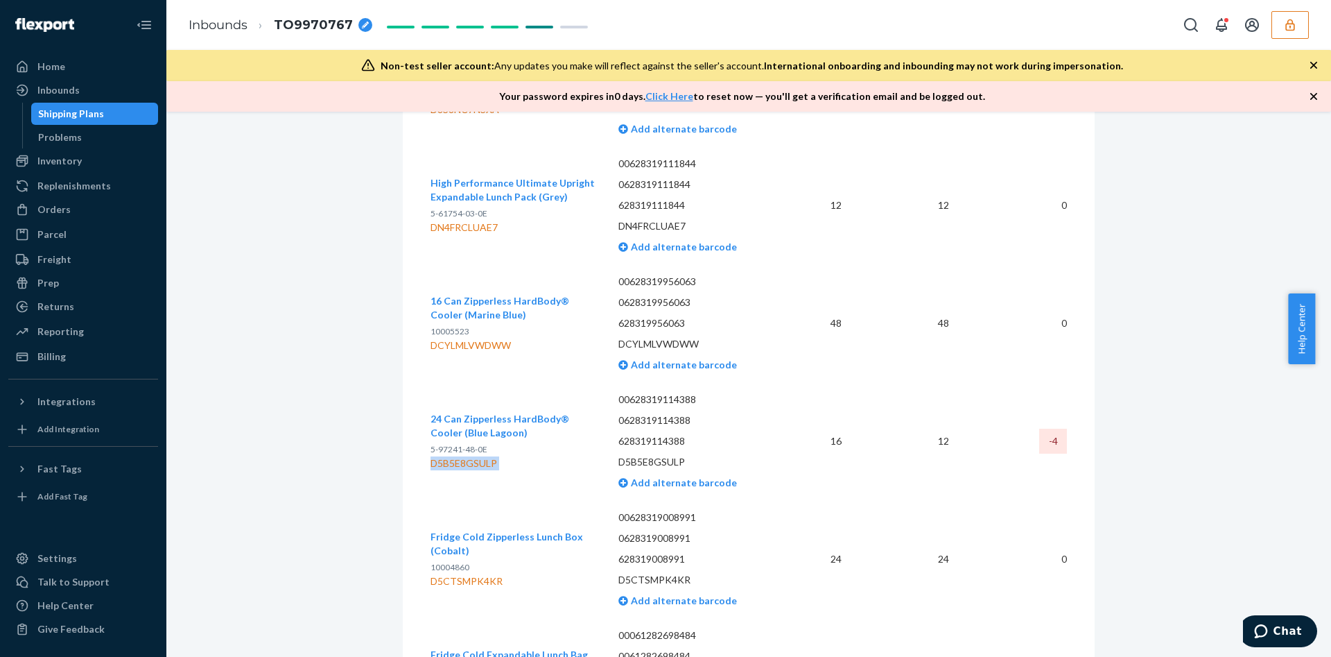
copy div "D5B5E8GSULP"
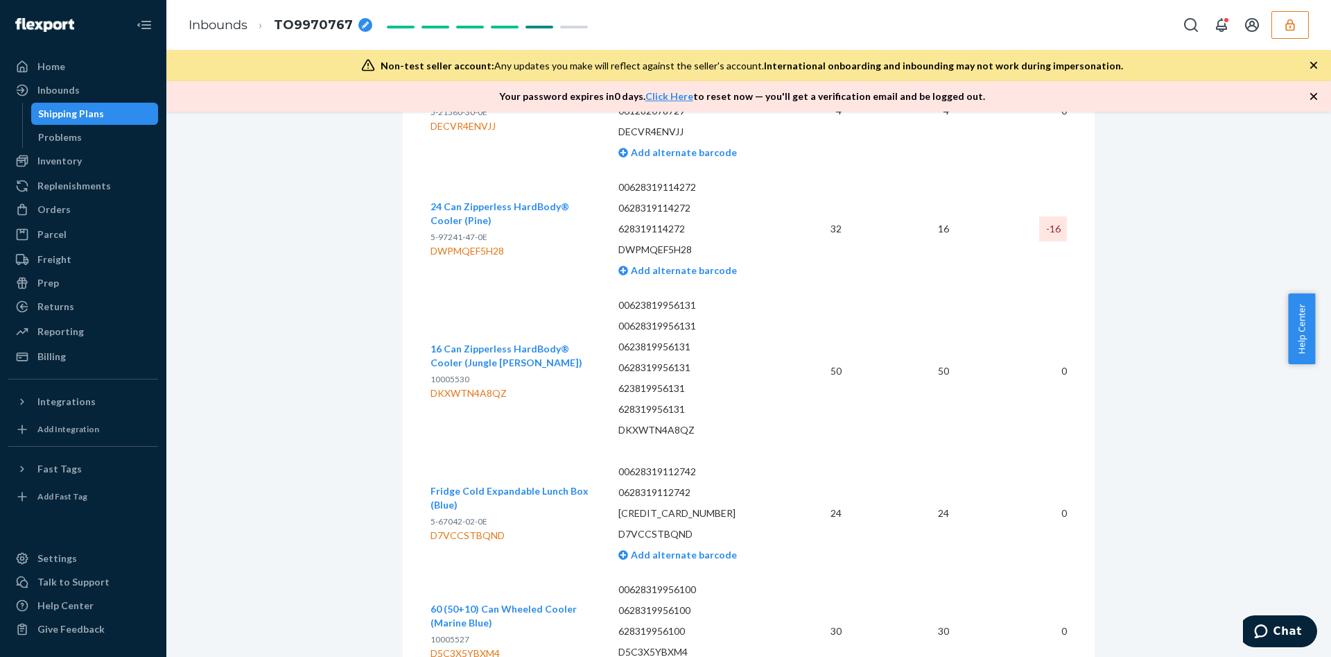
scroll to position [4284, 0]
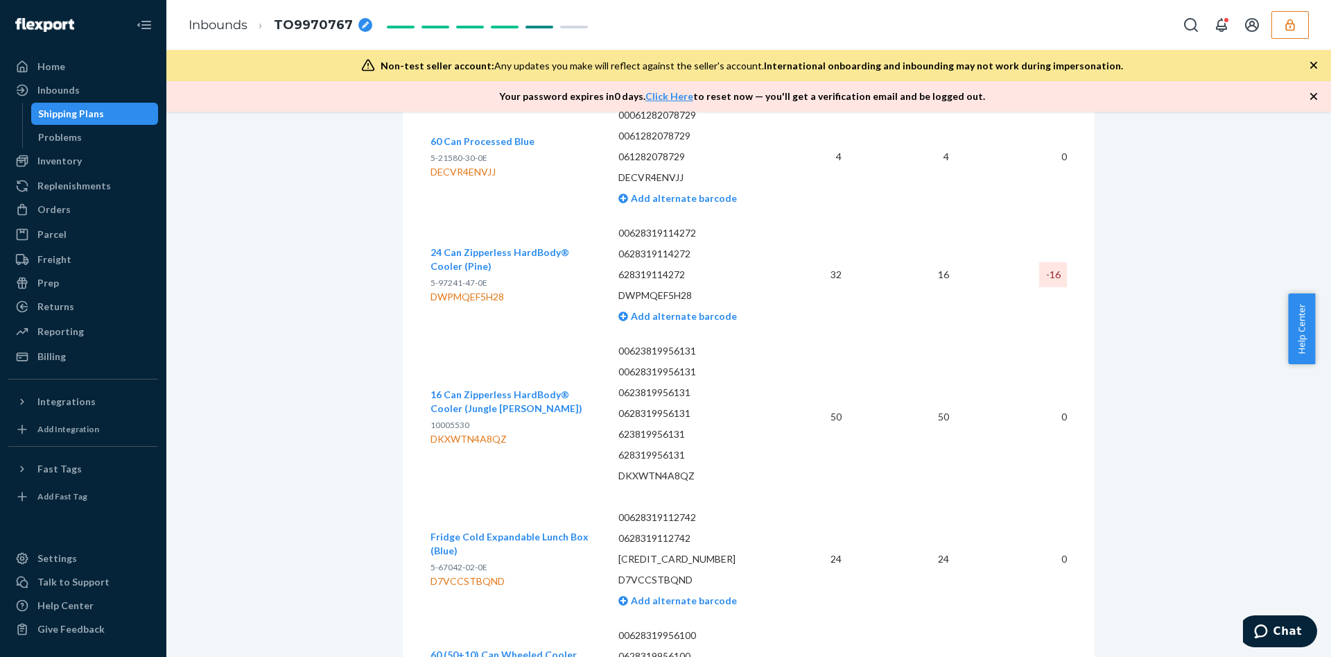
click at [471, 290] on div "DWPMQEF5H28" at bounding box center [514, 297] width 166 height 14
copy div "DWPMQEF5H28"
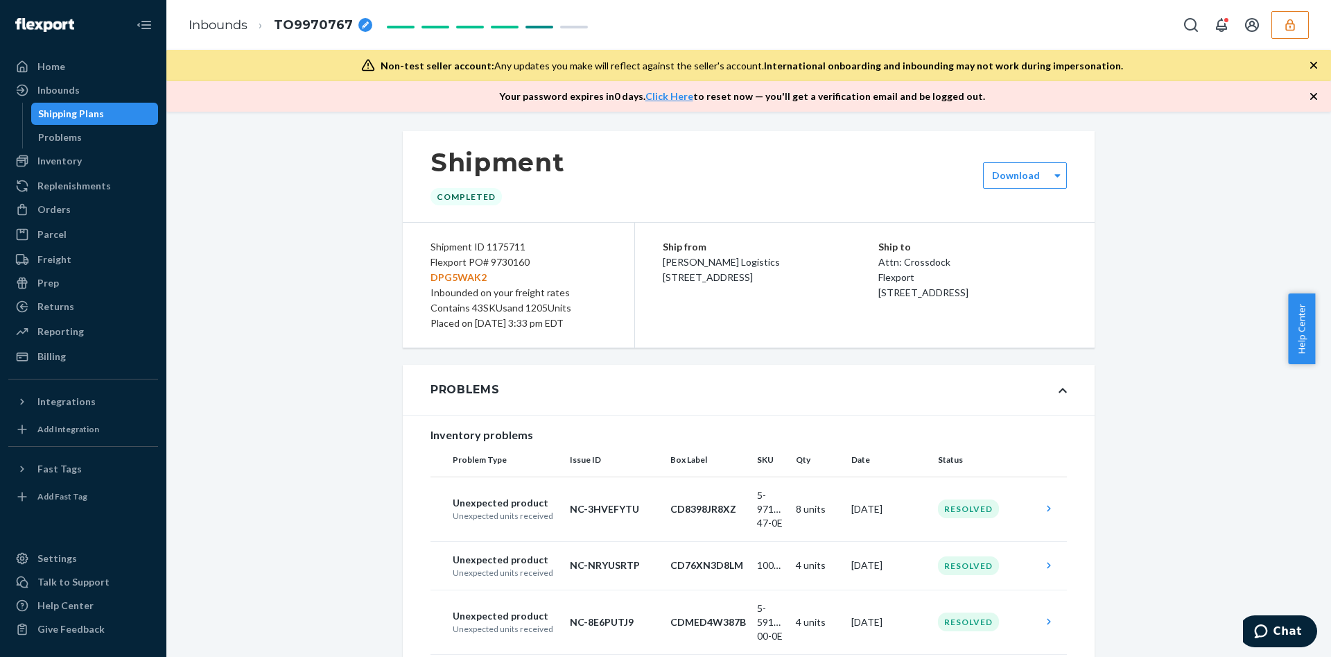
scroll to position [0, 0]
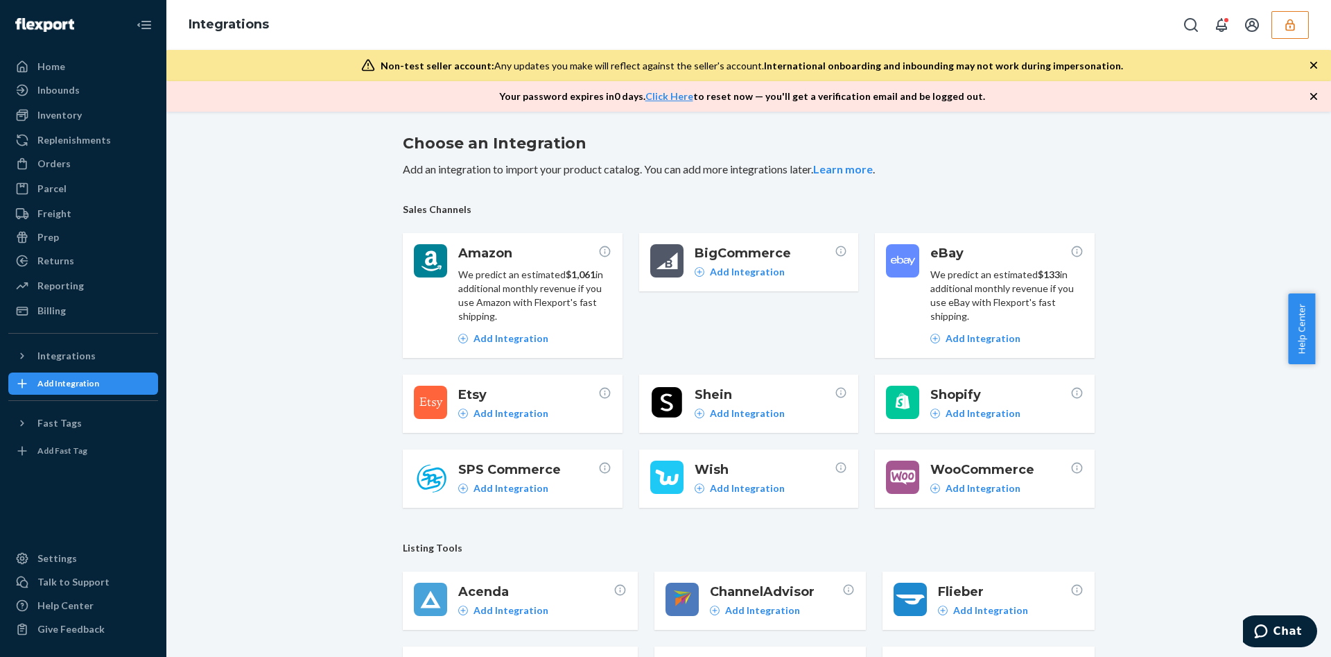
click at [1291, 38] on button "button" at bounding box center [1290, 25] width 37 height 28
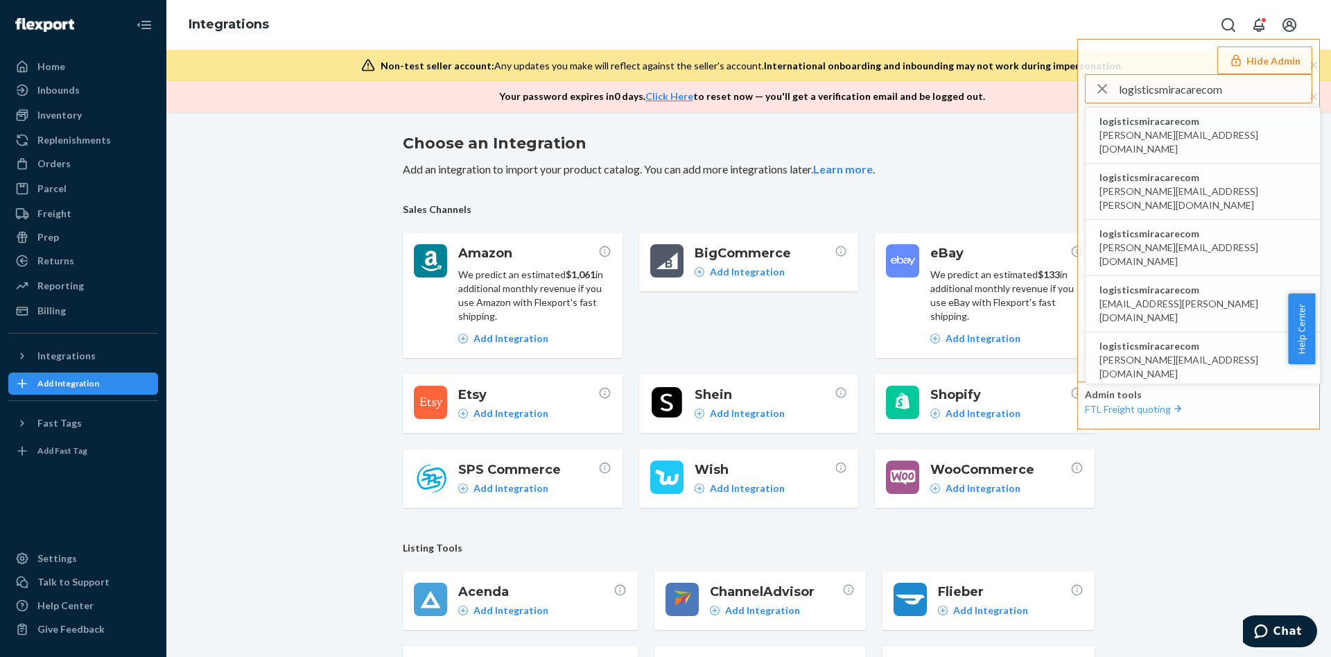
type input "logisticsmiracarecom"
click at [1208, 129] on span "allyson.doorn@miracare.com" at bounding box center [1203, 142] width 207 height 28
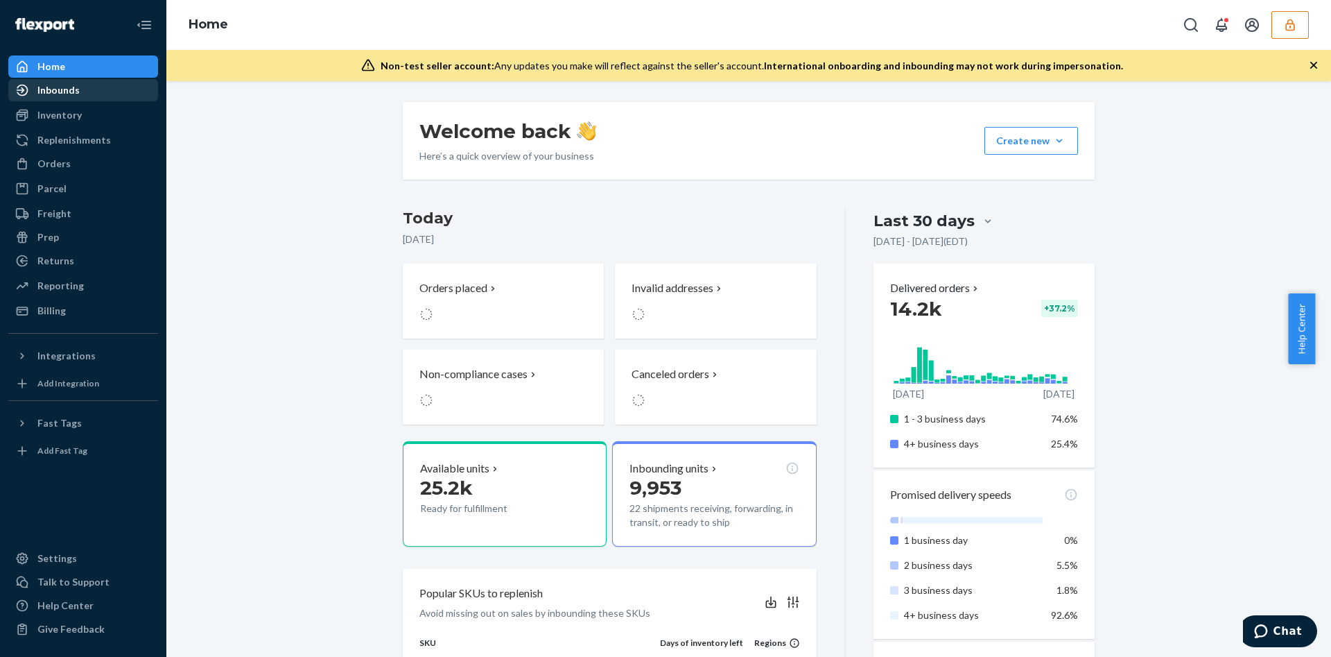
click at [108, 94] on div "Inbounds" at bounding box center [83, 89] width 147 height 19
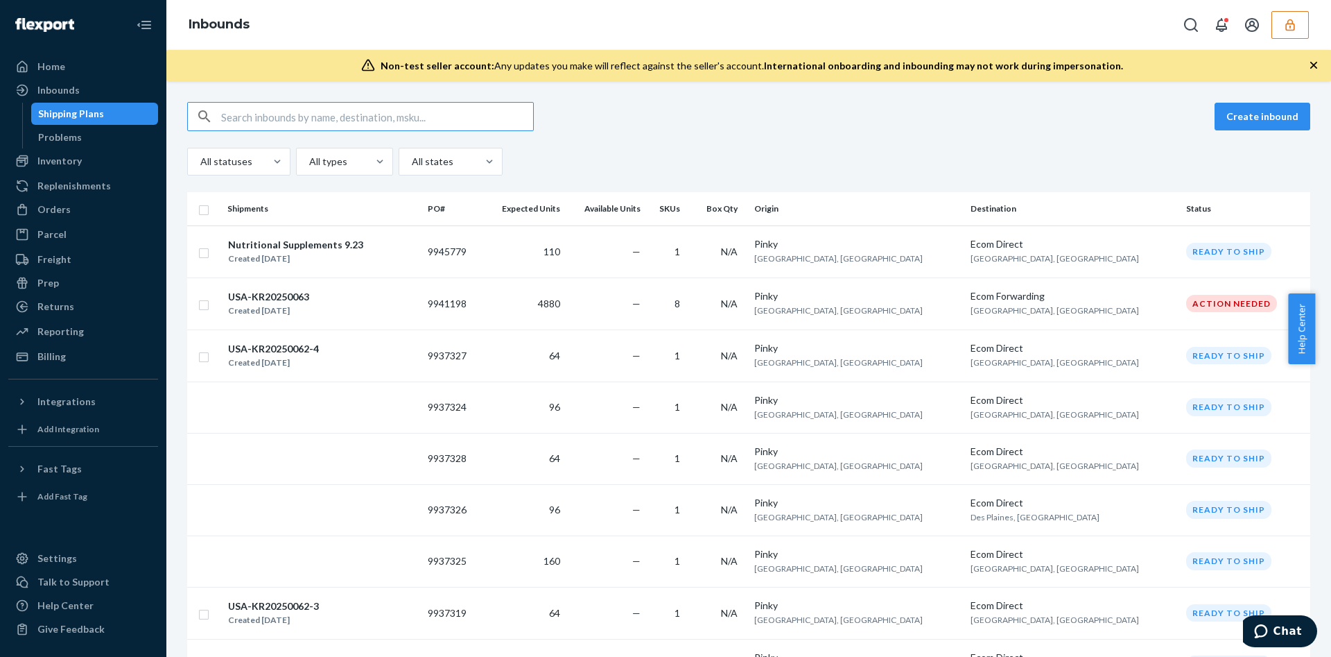
type input "9907626"
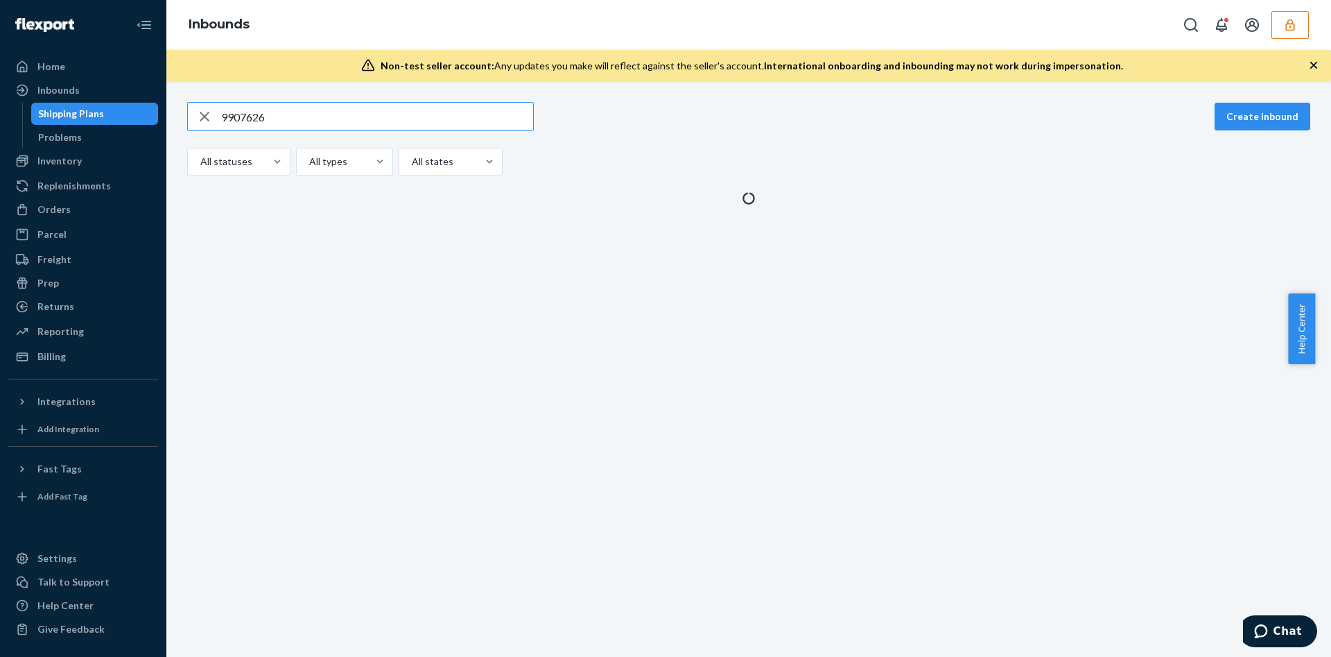
type input "9907626"
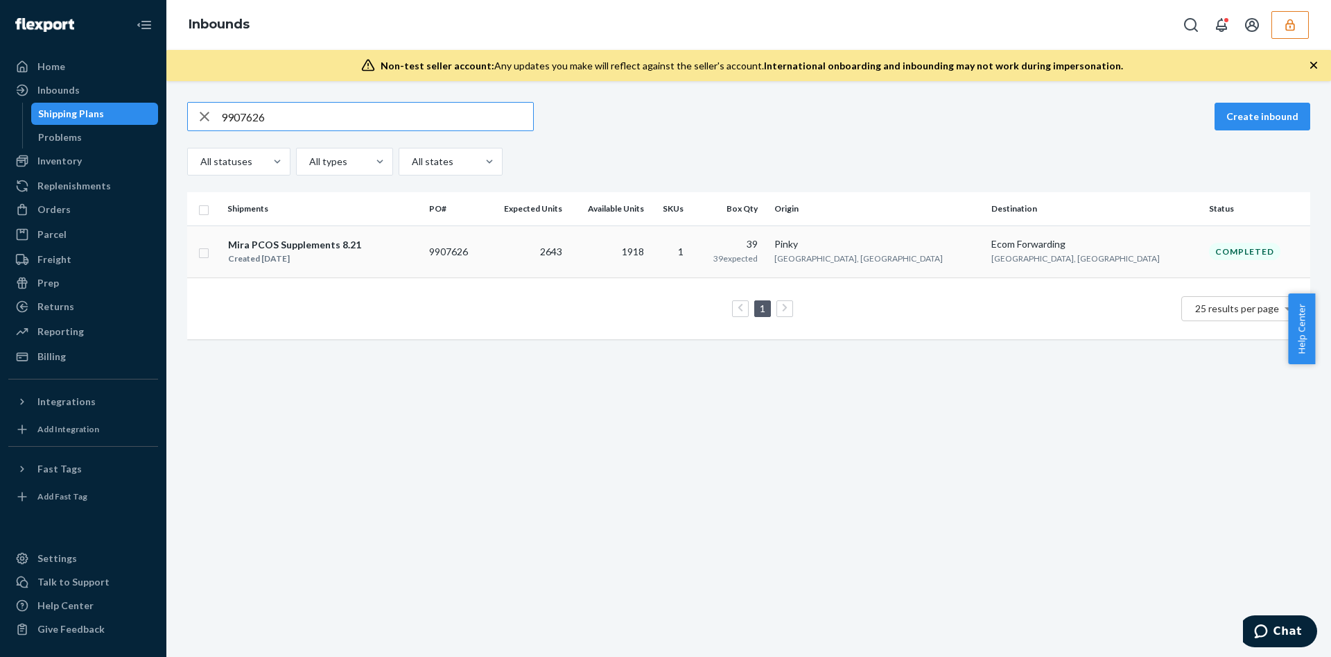
click at [695, 251] on td "1" at bounding box center [672, 251] width 45 height 52
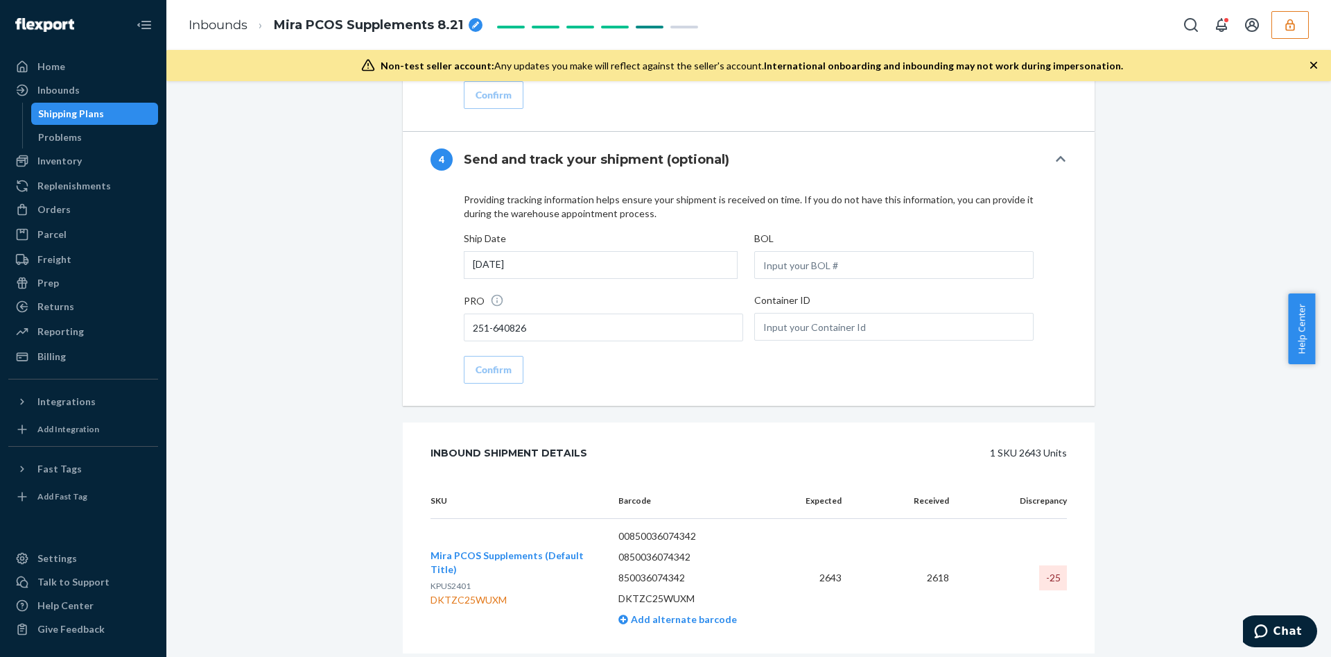
scroll to position [2001, 0]
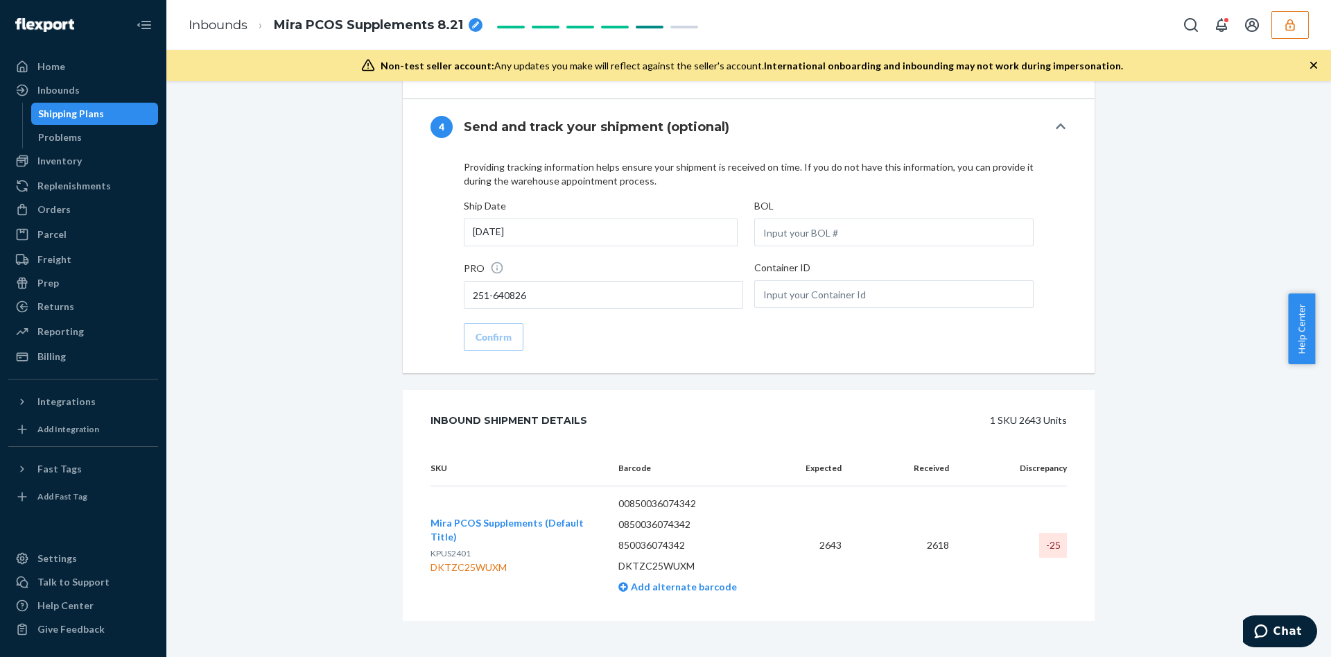
click at [1304, 17] on button "button" at bounding box center [1290, 25] width 37 height 28
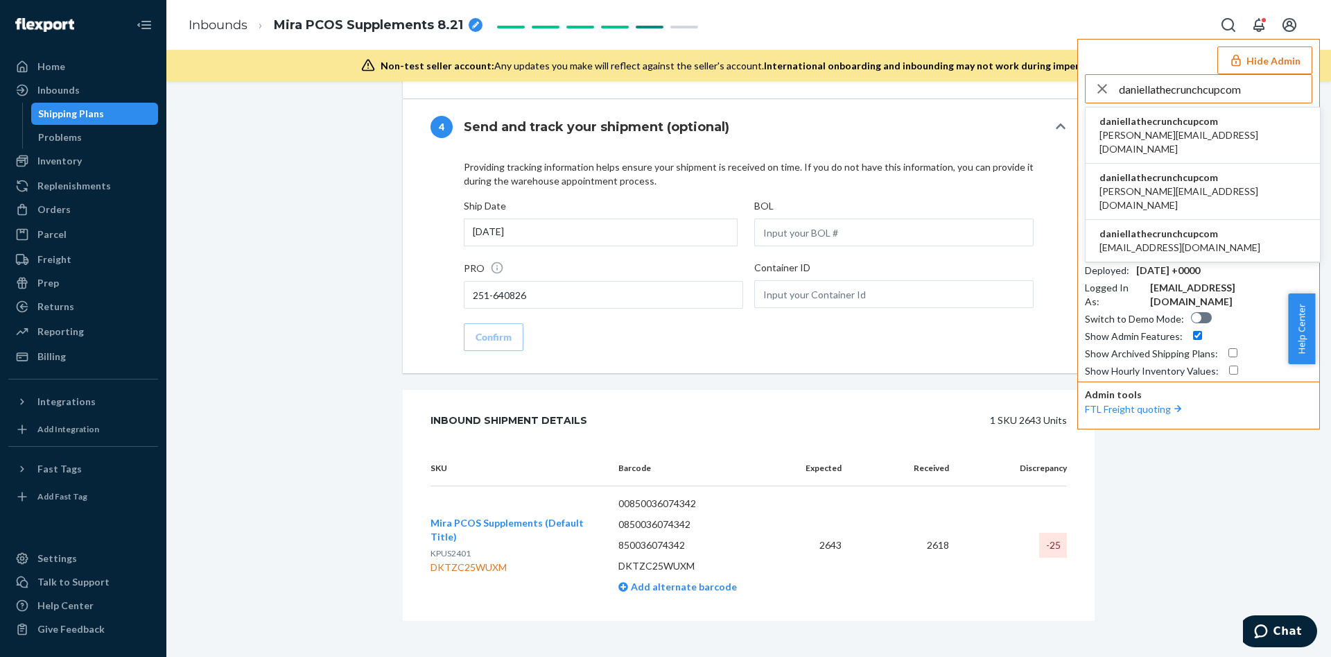
type input "daniellathecrunchcupcom"
click at [1142, 129] on span "[PERSON_NAME][EMAIL_ADDRESS][DOMAIN_NAME]" at bounding box center [1203, 142] width 207 height 28
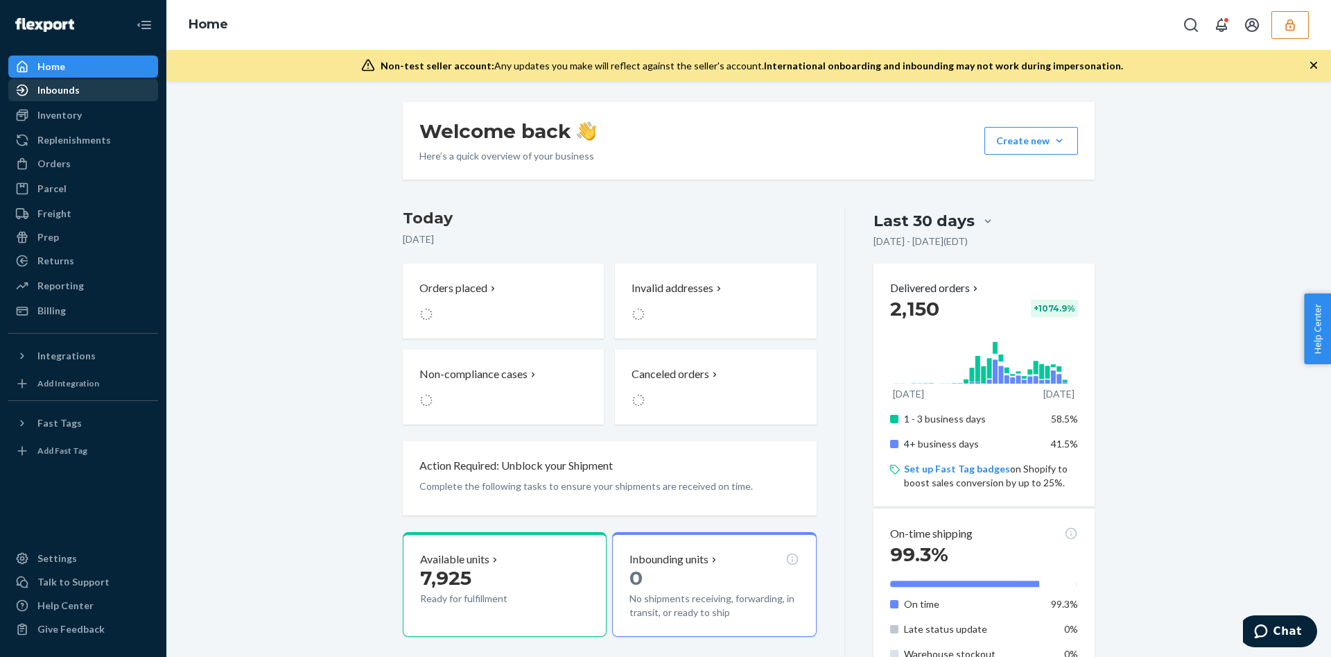
drag, startPoint x: 13, startPoint y: 100, endPoint x: 27, endPoint y: 89, distance: 17.3
click at [27, 89] on icon at bounding box center [23, 91] width 12 height 12
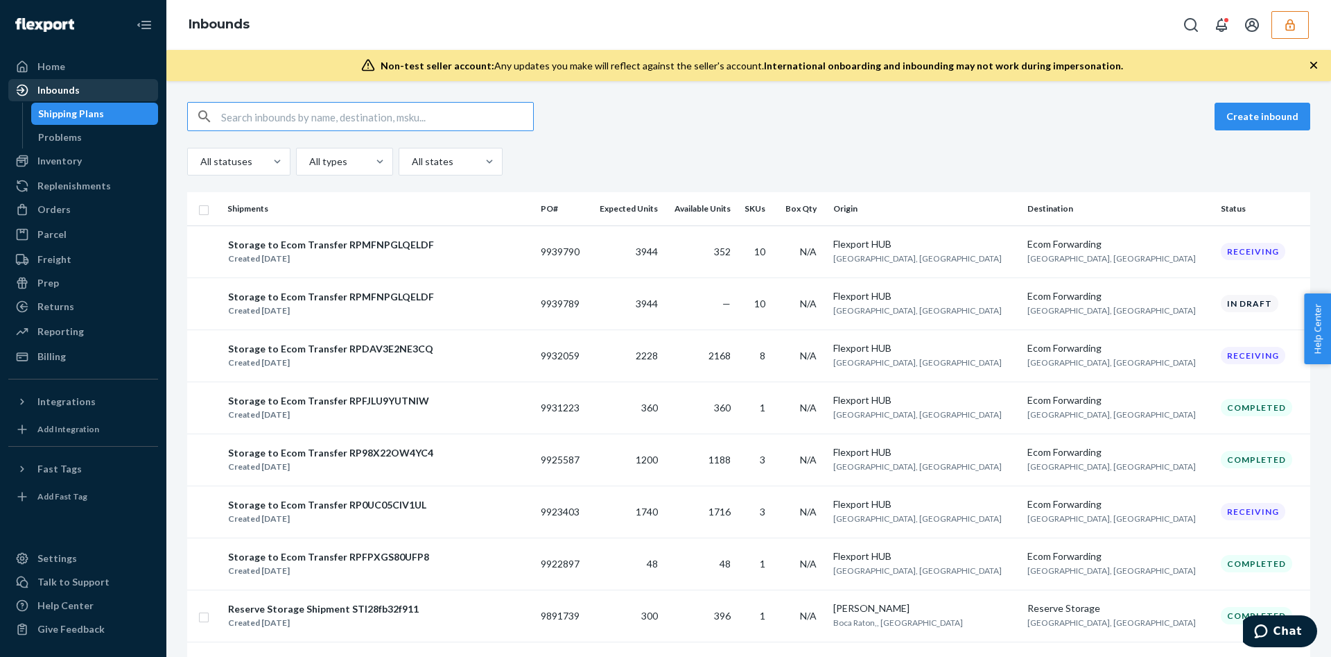
type input "9940511"
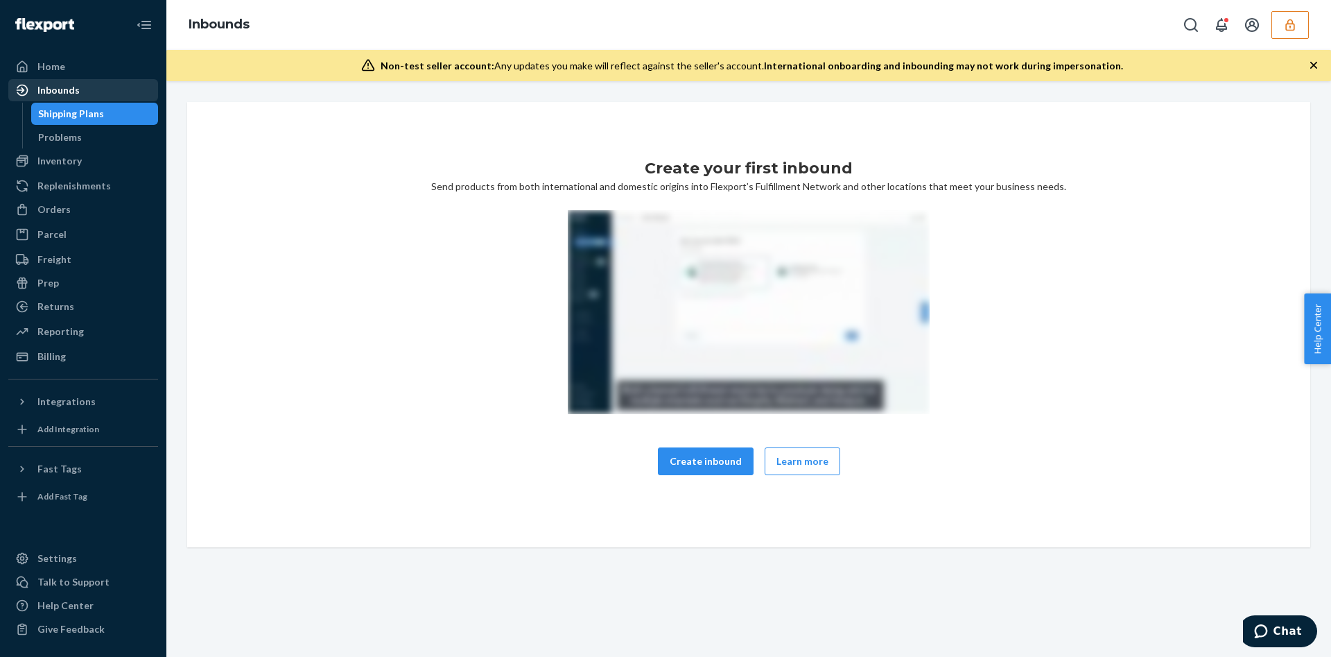
drag, startPoint x: 430, startPoint y: 108, endPoint x: 316, endPoint y: 143, distance: 118.9
click at [316, 143] on div "Create your first inbound Send products from both international and domestic or…" at bounding box center [748, 324] width 1123 height 445
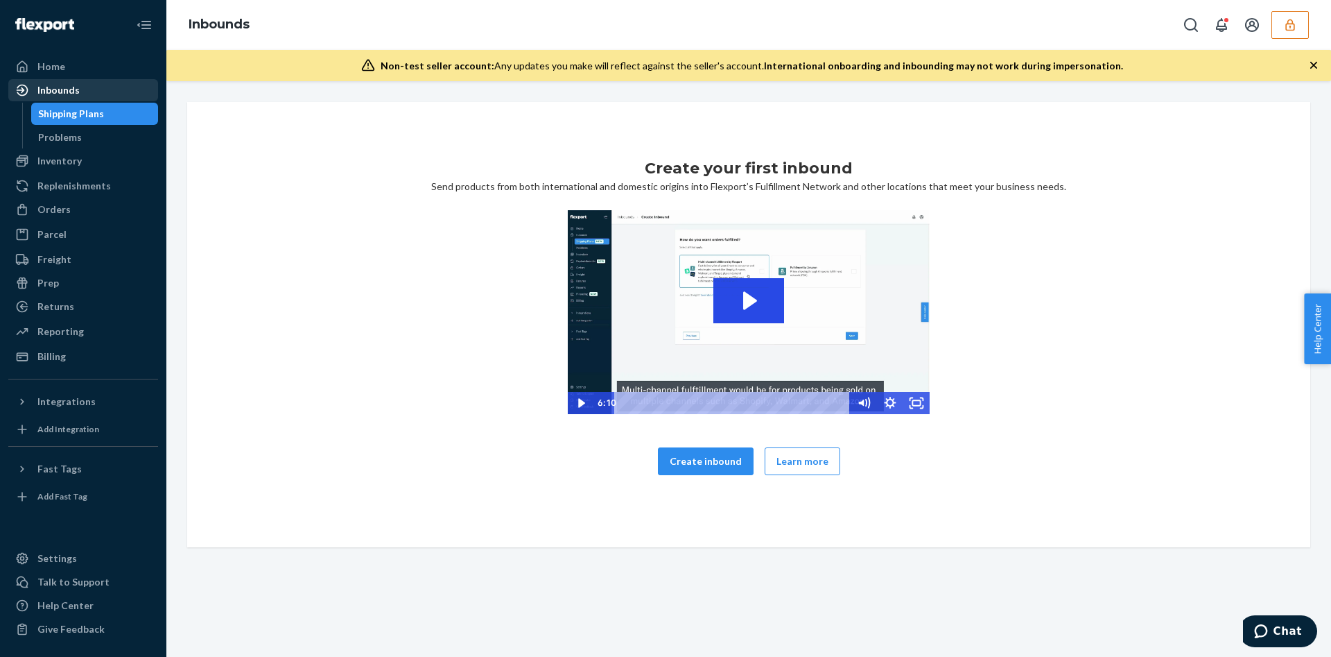
click at [1280, 26] on button "button" at bounding box center [1290, 25] width 37 height 28
